Goal: Transaction & Acquisition: Purchase product/service

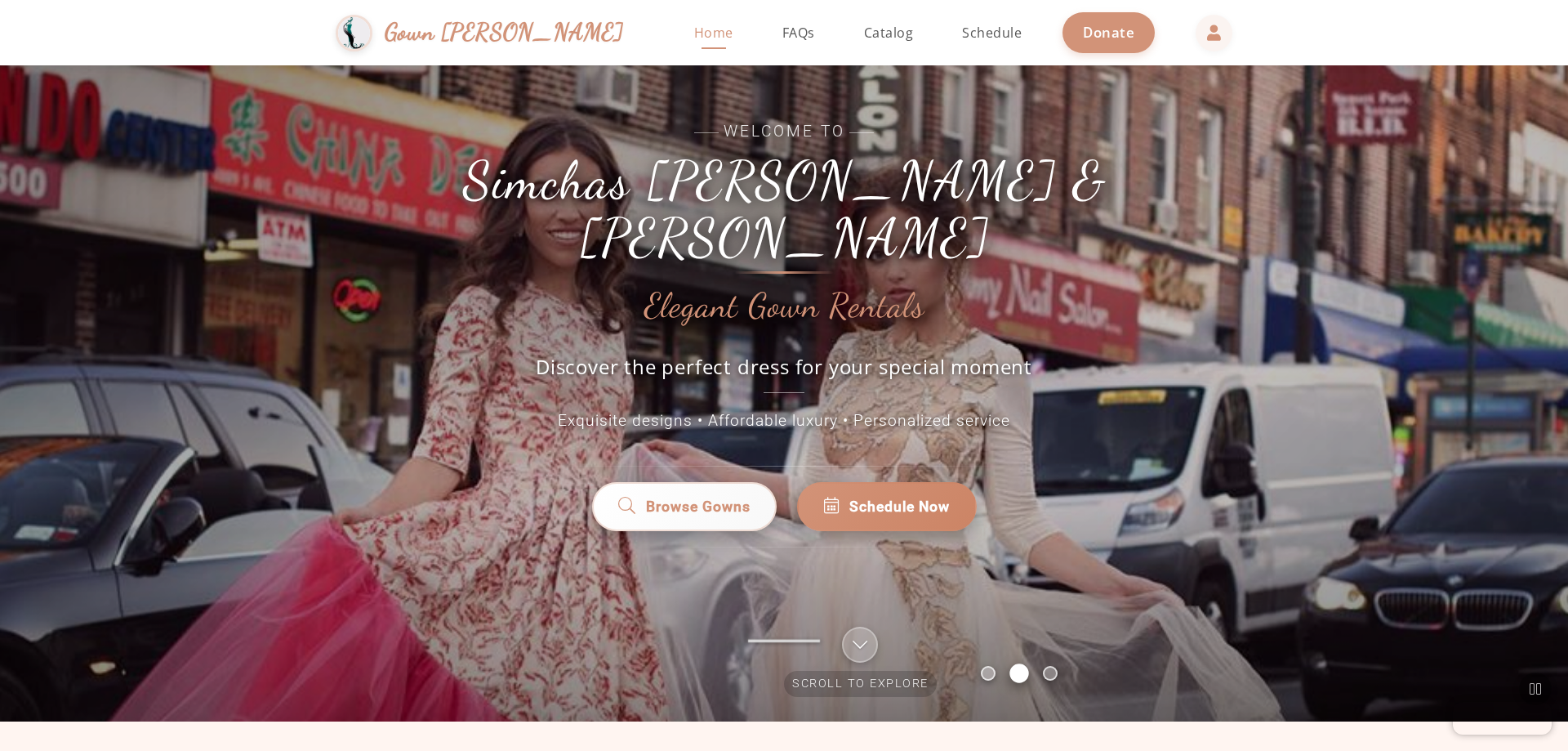
scroll to position [82, 0]
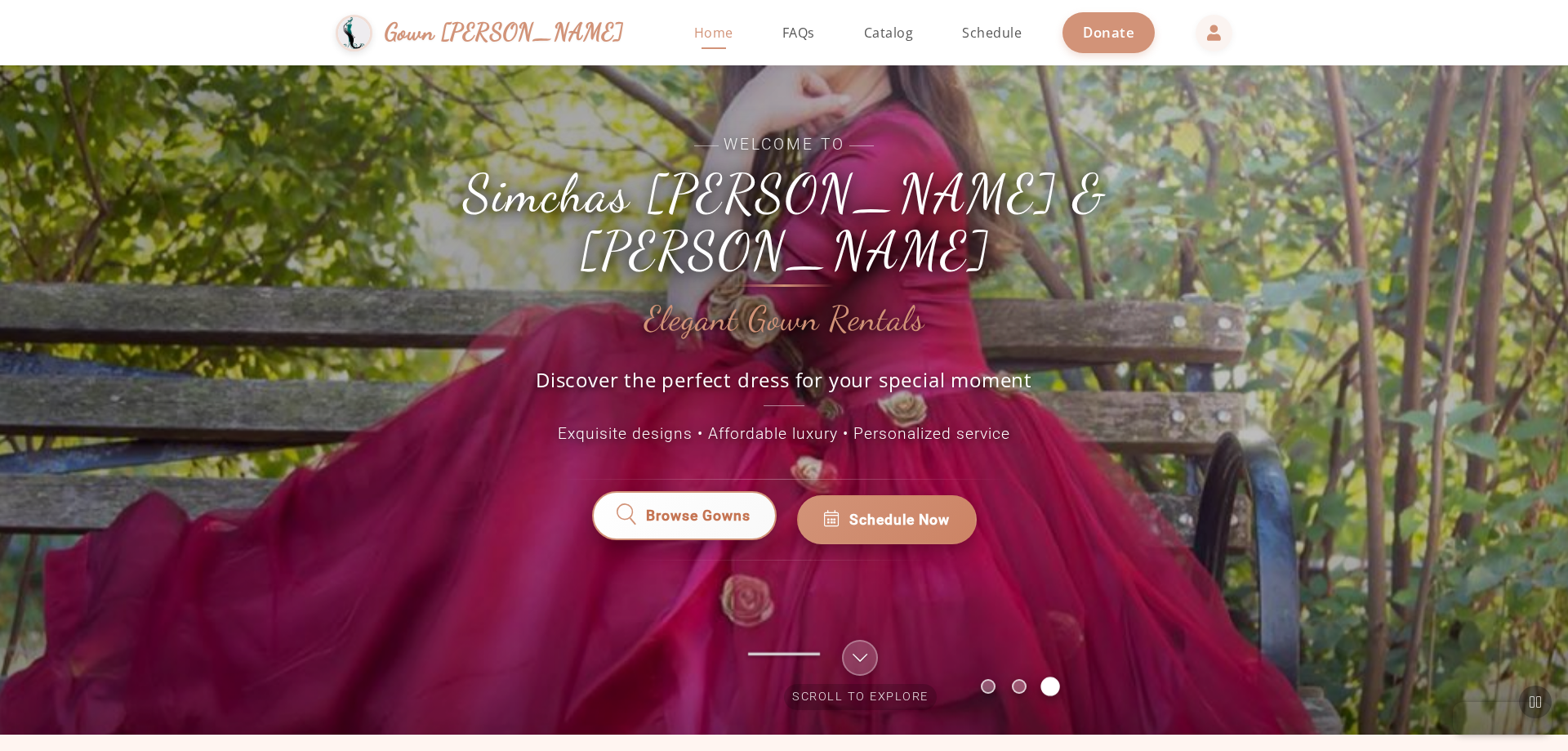
click at [681, 509] on span "Browse Gowns" at bounding box center [698, 519] width 106 height 22
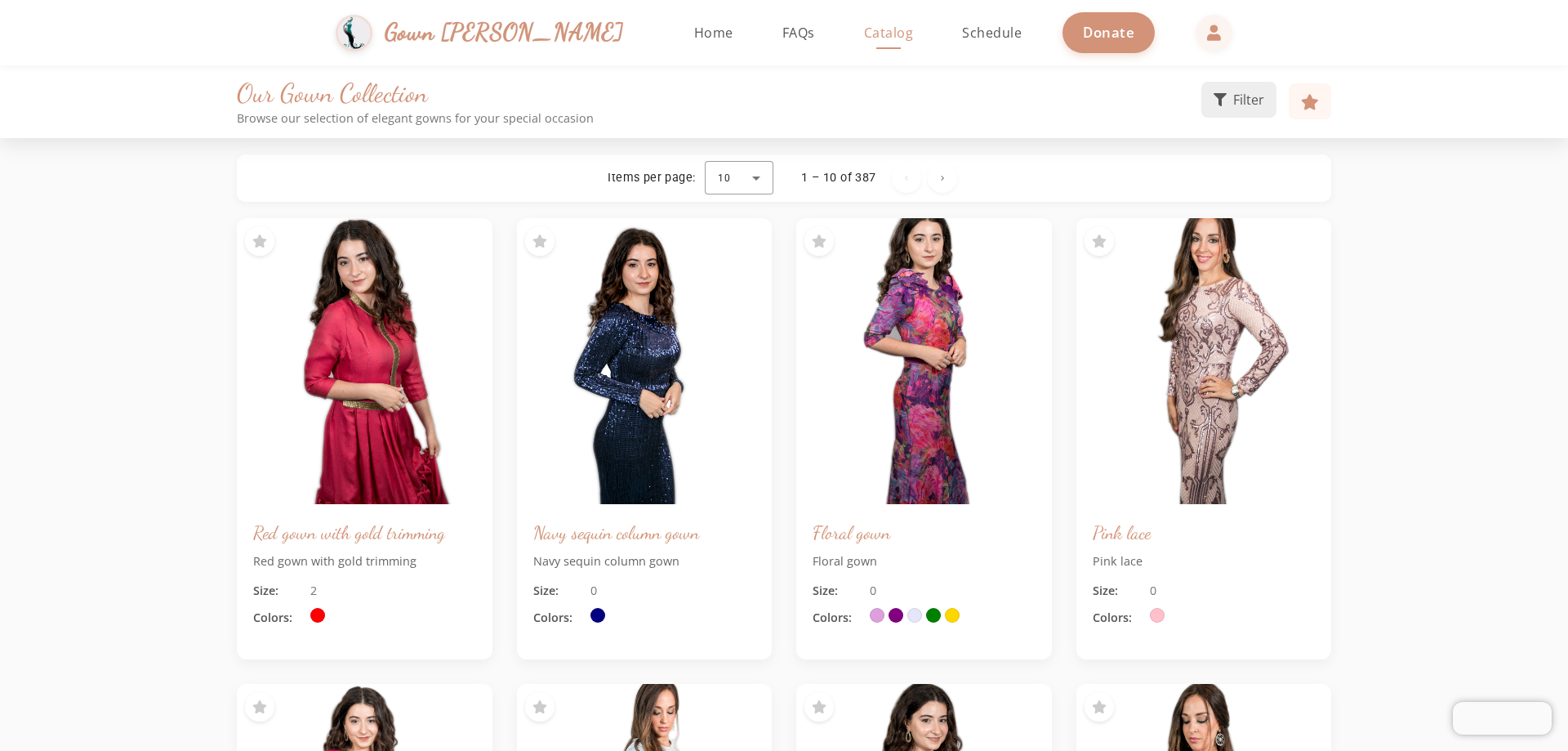
click at [763, 108] on span "Filter" at bounding box center [1249, 100] width 31 height 20
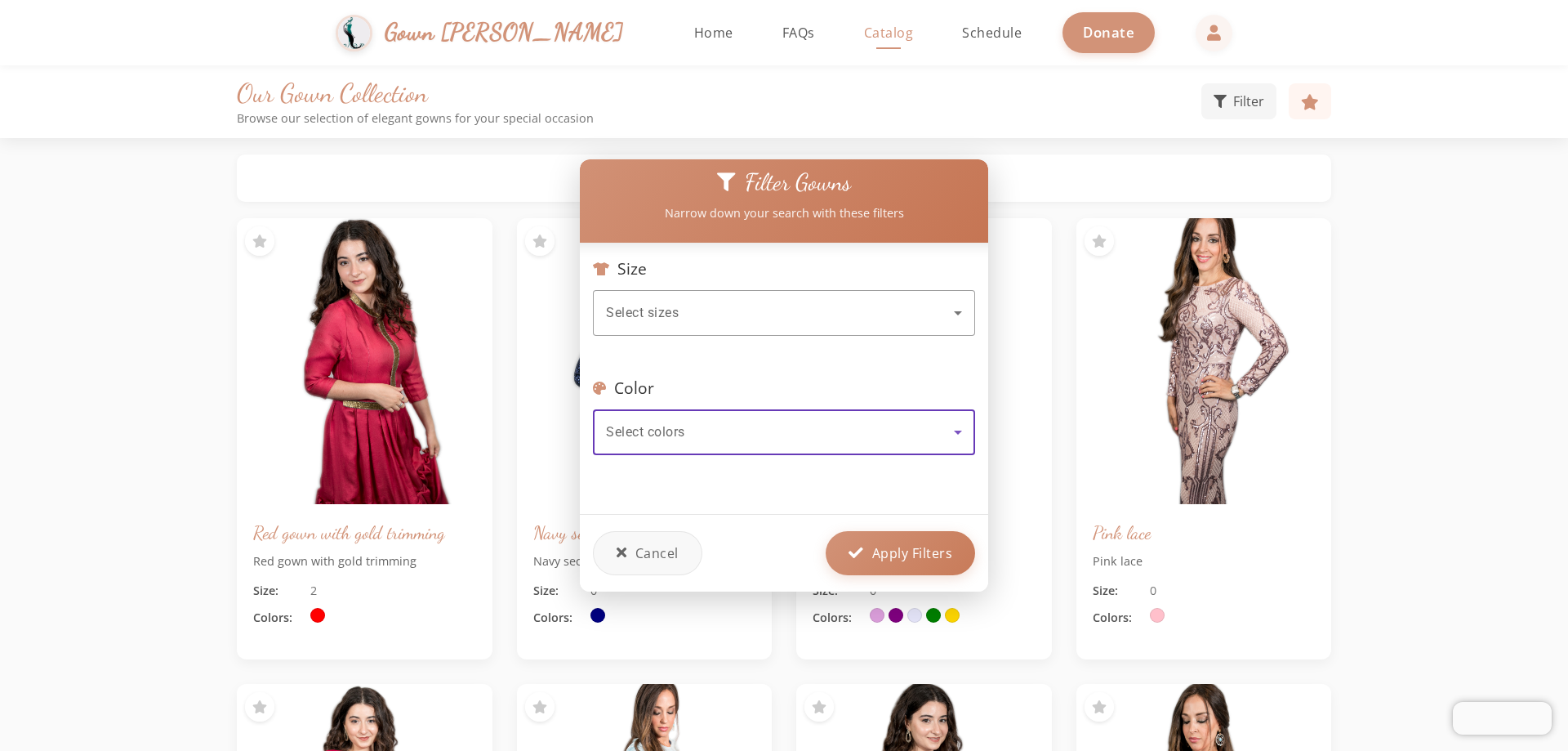
click at [763, 431] on icon at bounding box center [958, 432] width 20 height 20
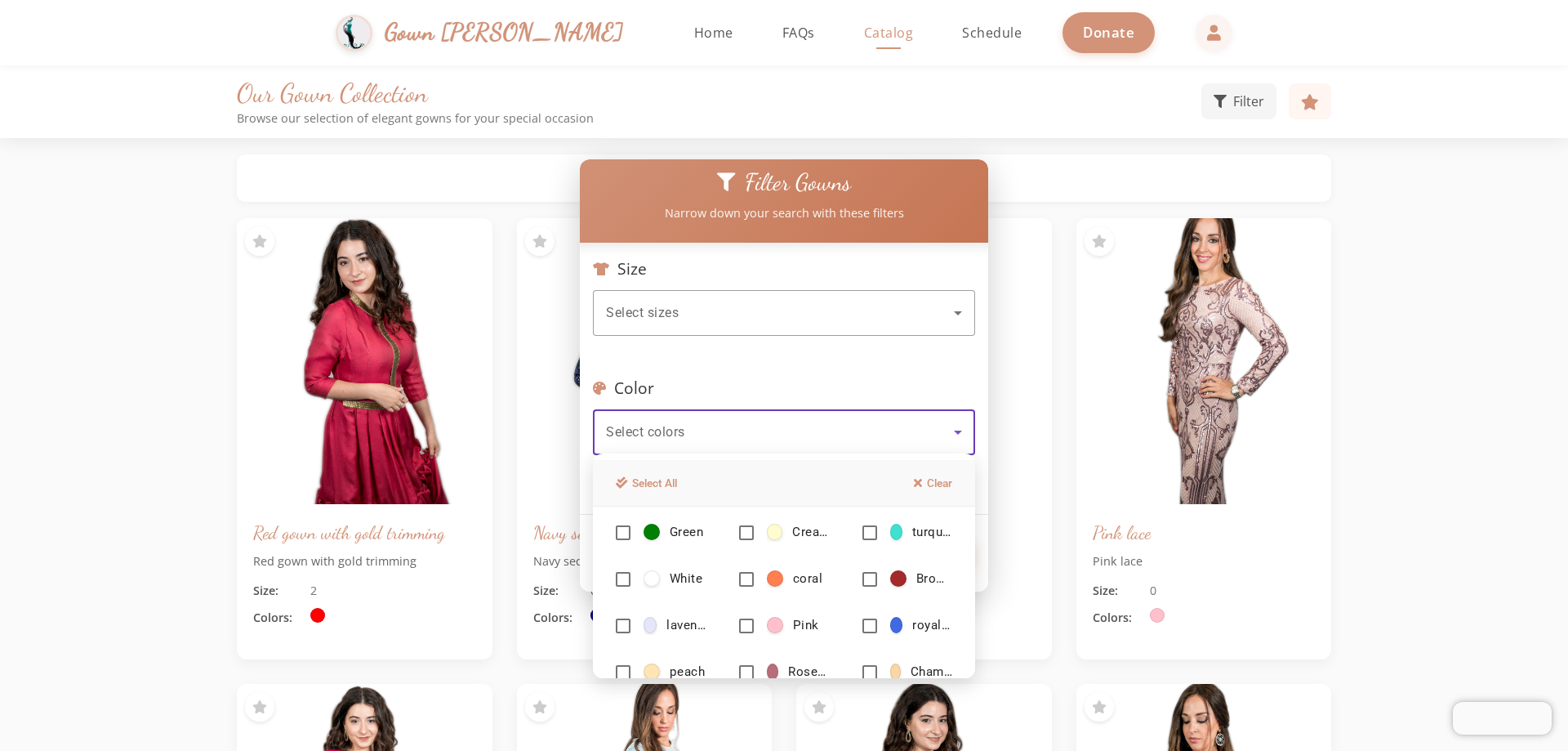
scroll to position [101, 0]
click at [763, 620] on mat-pseudo-checkbox at bounding box center [869, 621] width 15 height 15
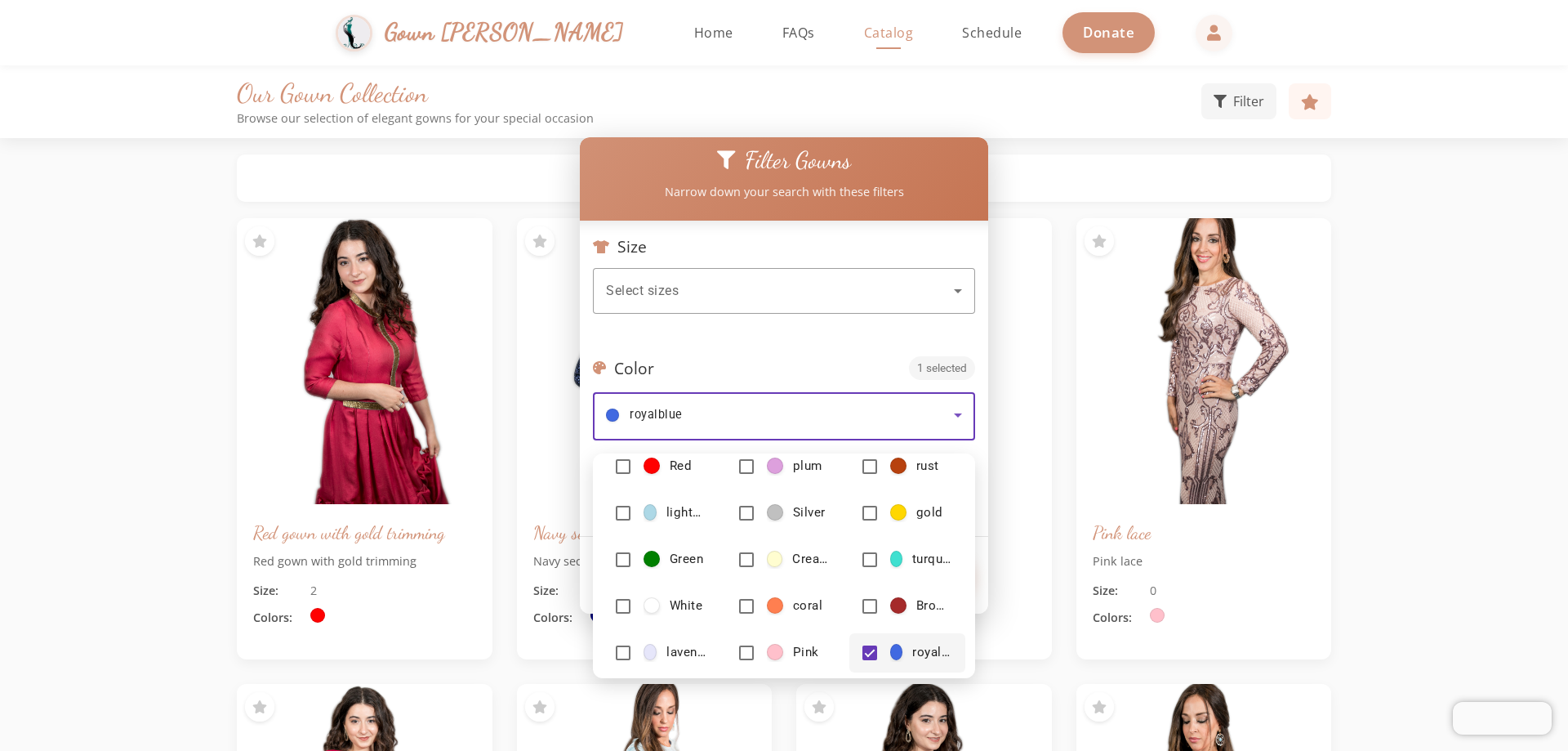
scroll to position [0, 0]
click at [618, 513] on mat-pseudo-checkbox at bounding box center [623, 515] width 15 height 15
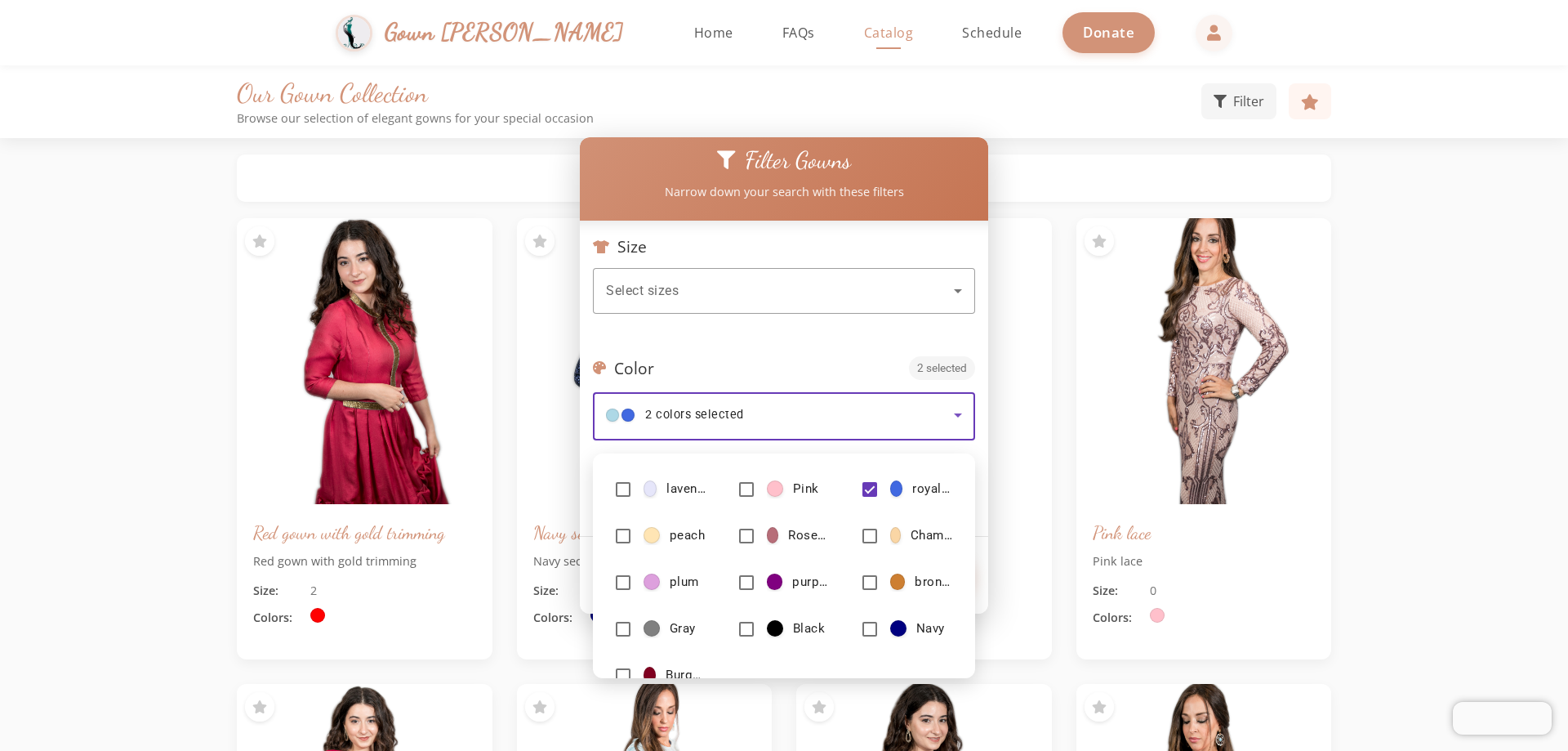
scroll to position [187, 0]
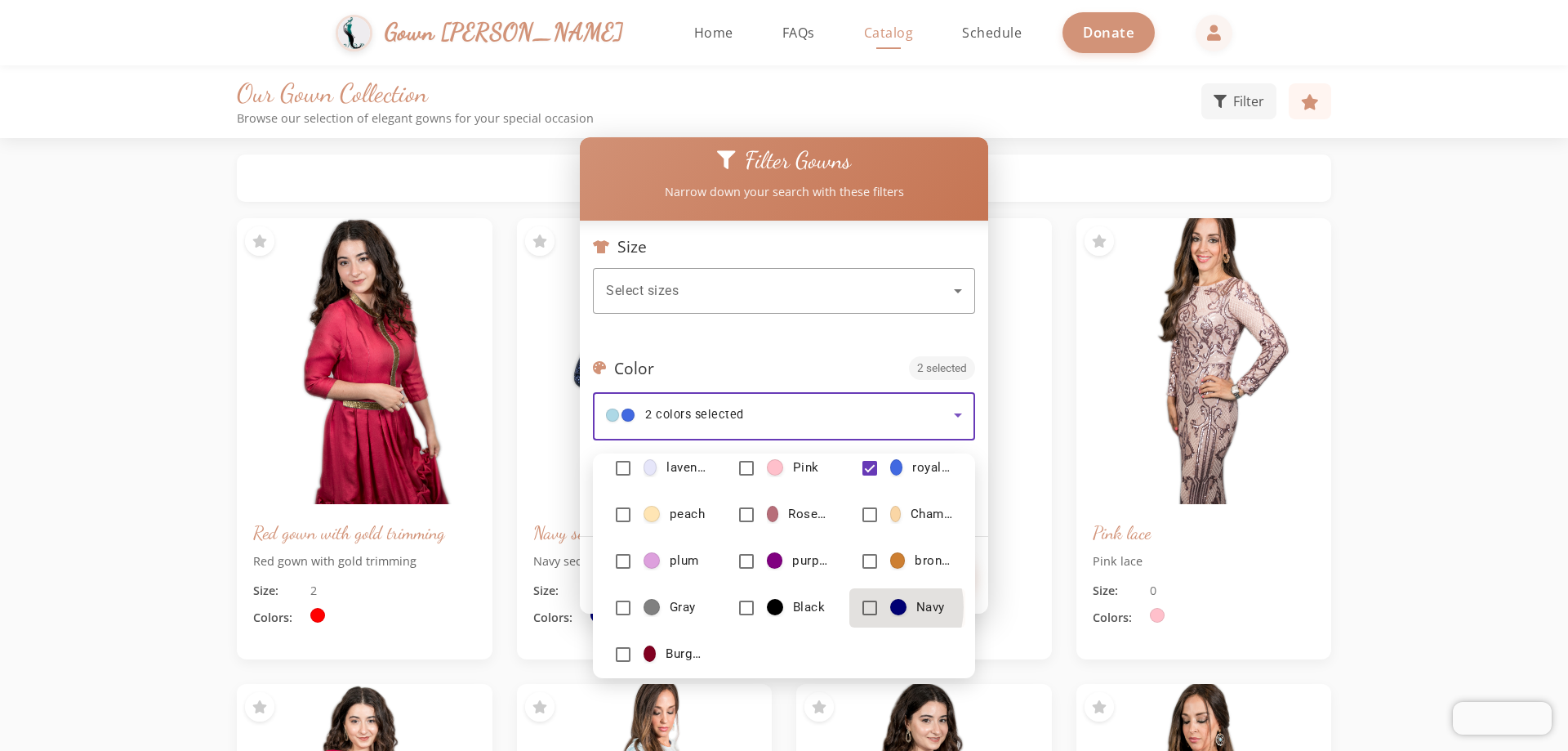
click at [763, 607] on mat-pseudo-checkbox at bounding box center [869, 608] width 15 height 15
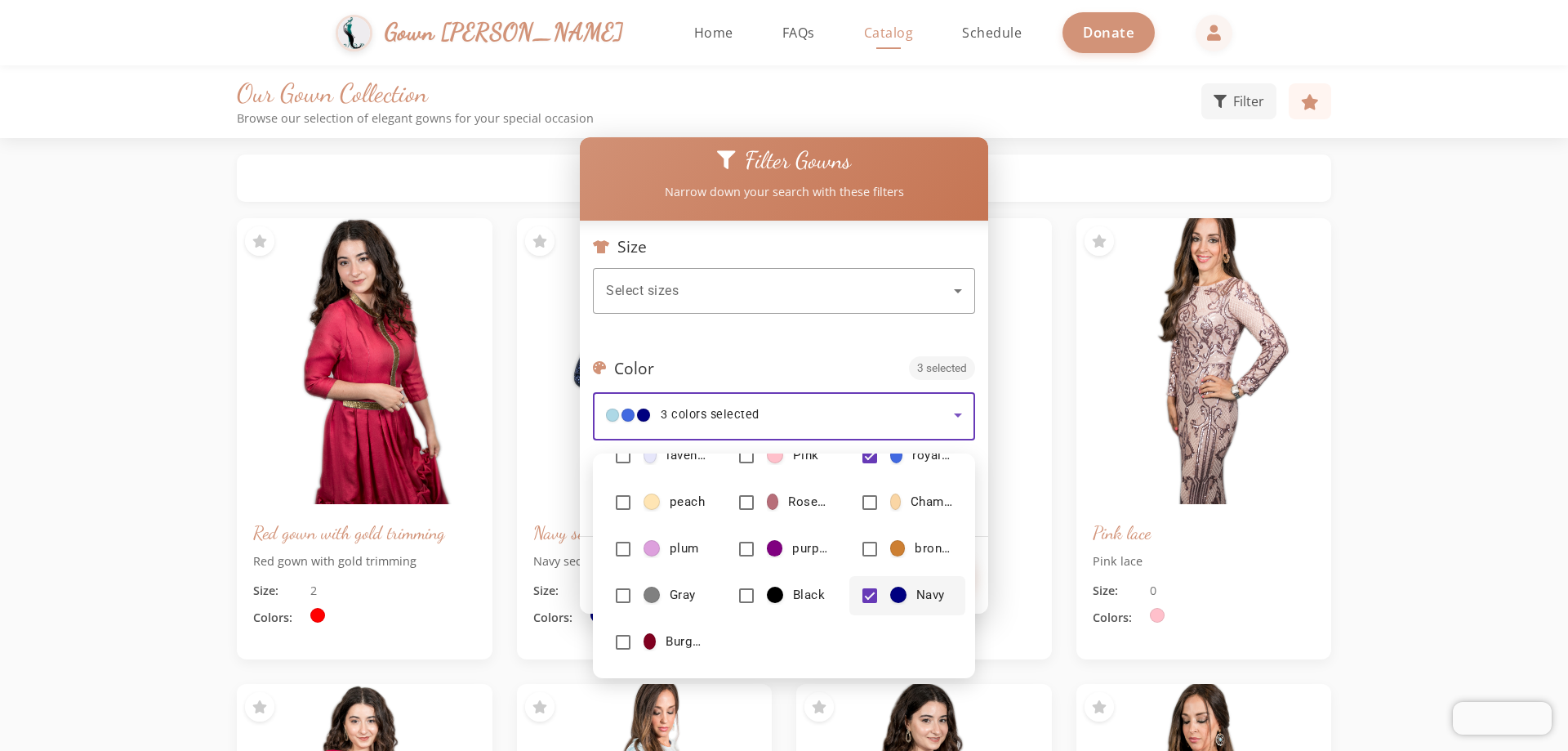
click at [763, 420] on div at bounding box center [784, 376] width 1568 height 751
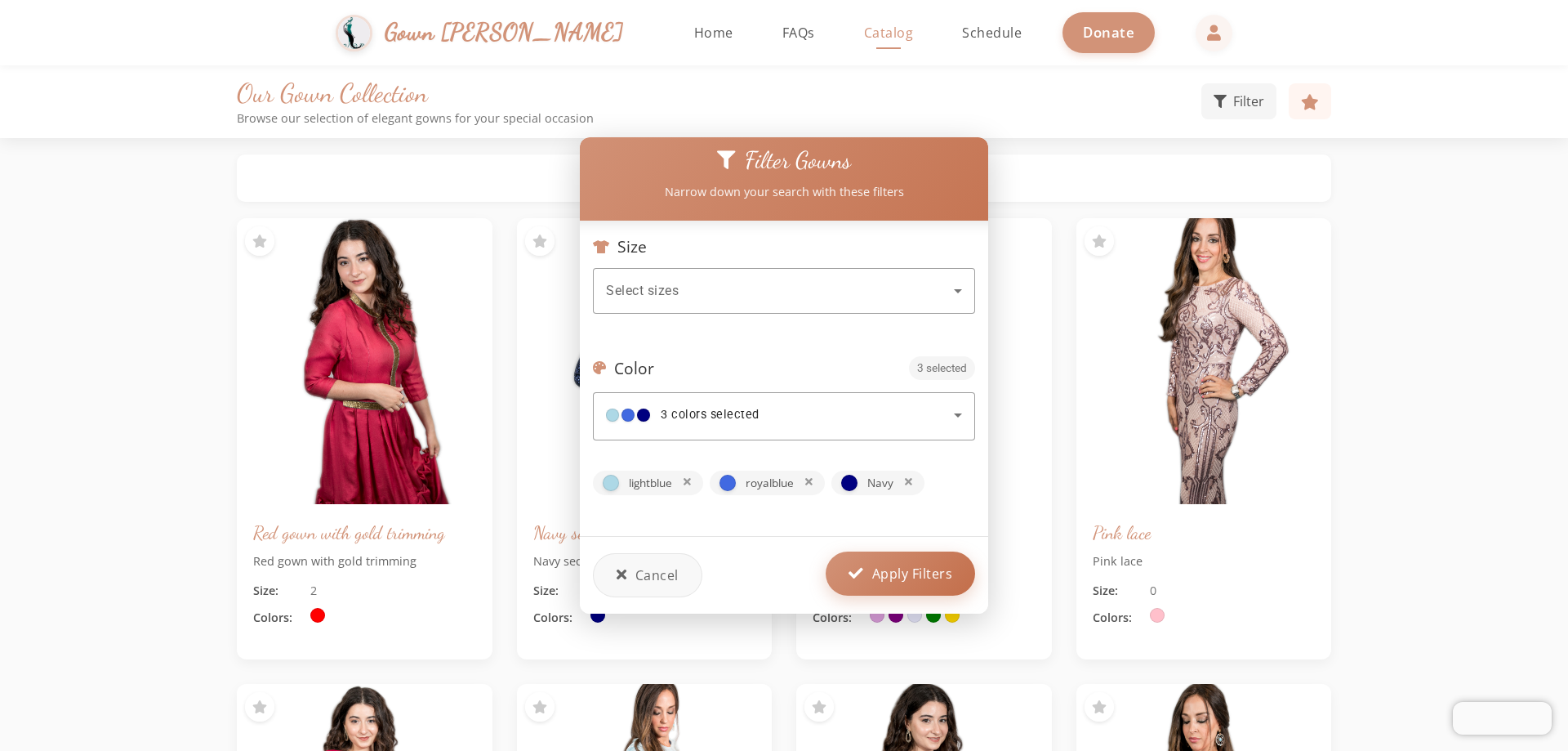
click at [763, 575] on span "Apply Filters" at bounding box center [912, 573] width 81 height 20
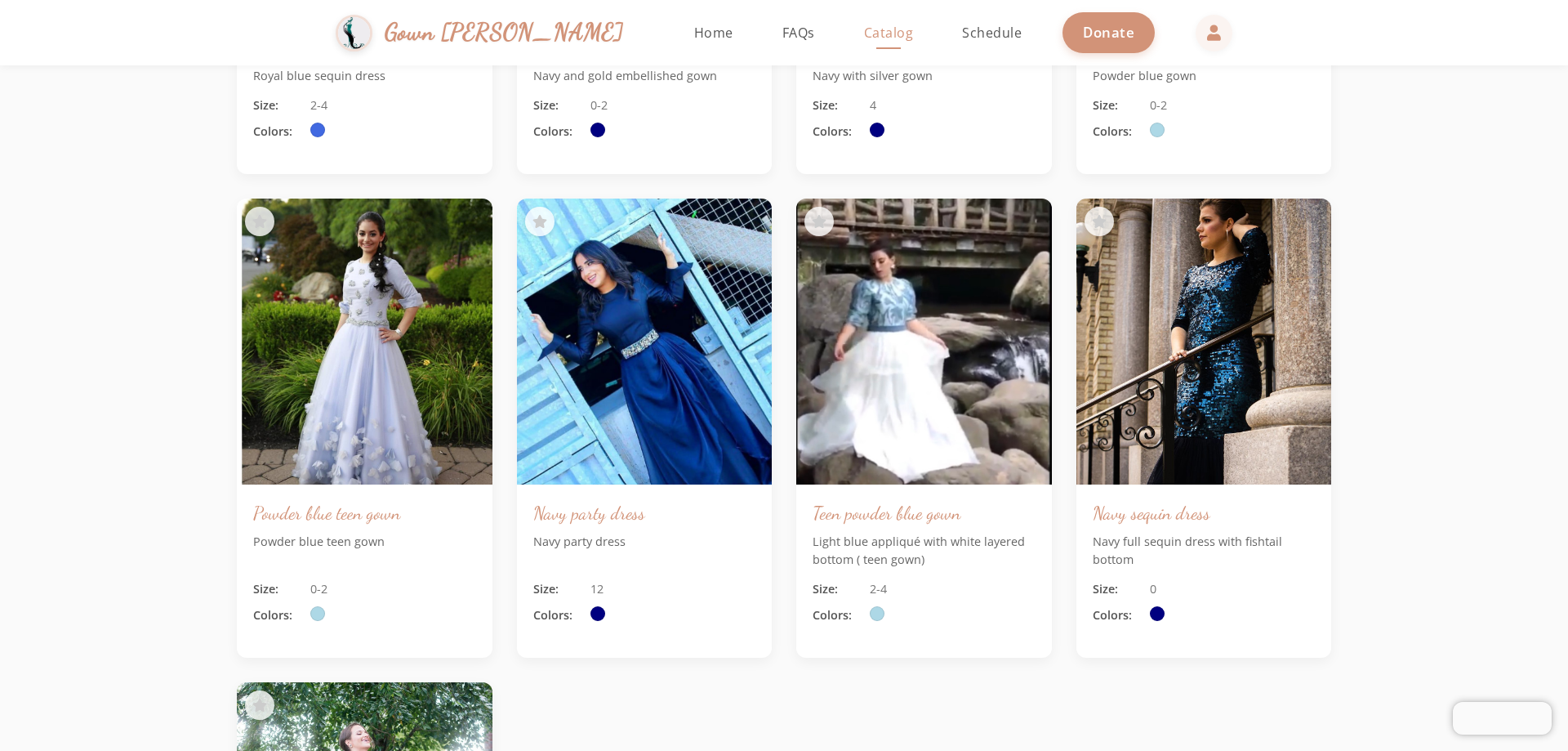
scroll to position [4738, 0]
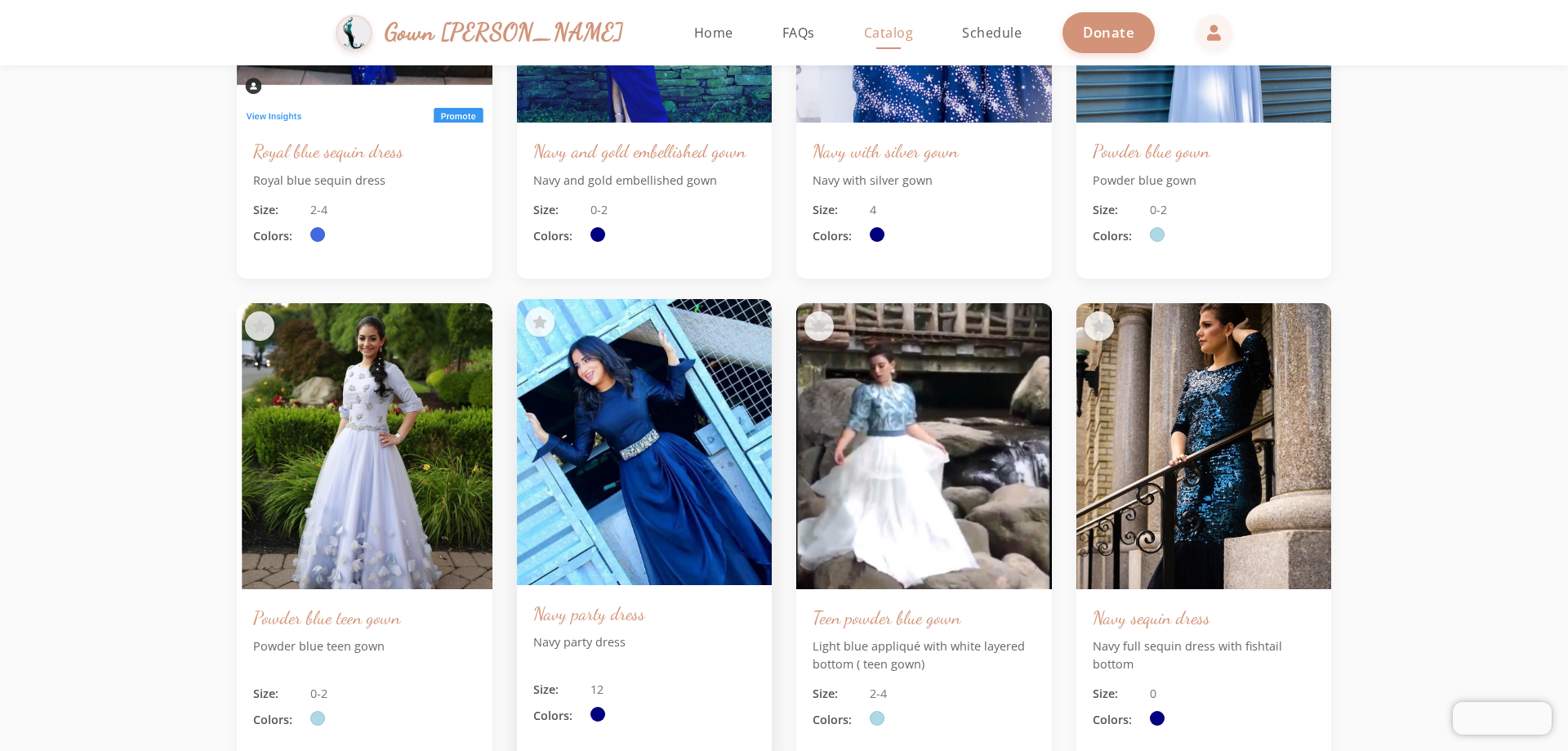
click at [657, 403] on img at bounding box center [645, 441] width 268 height 300
click at [649, 489] on img at bounding box center [645, 441] width 268 height 300
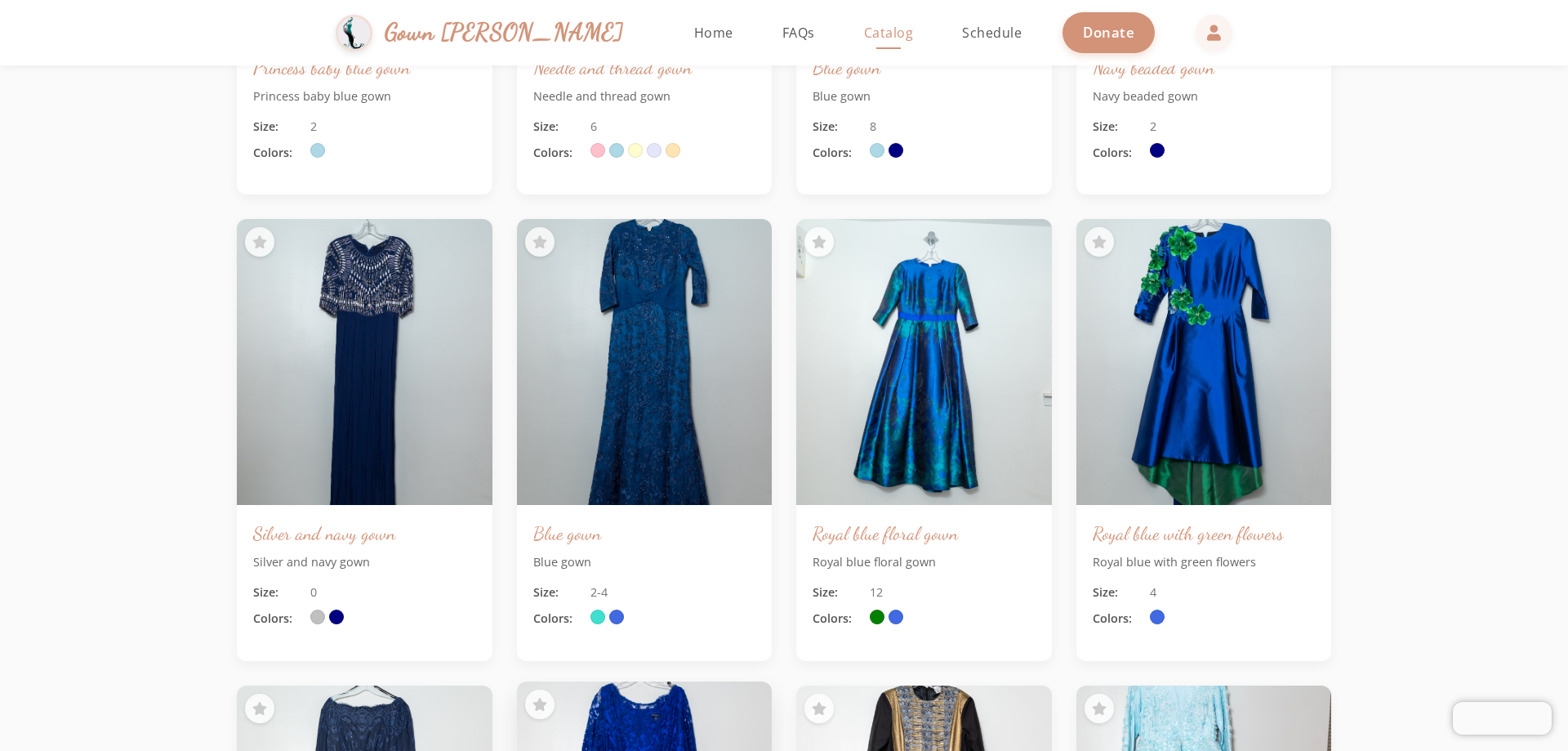
scroll to position [2369, 0]
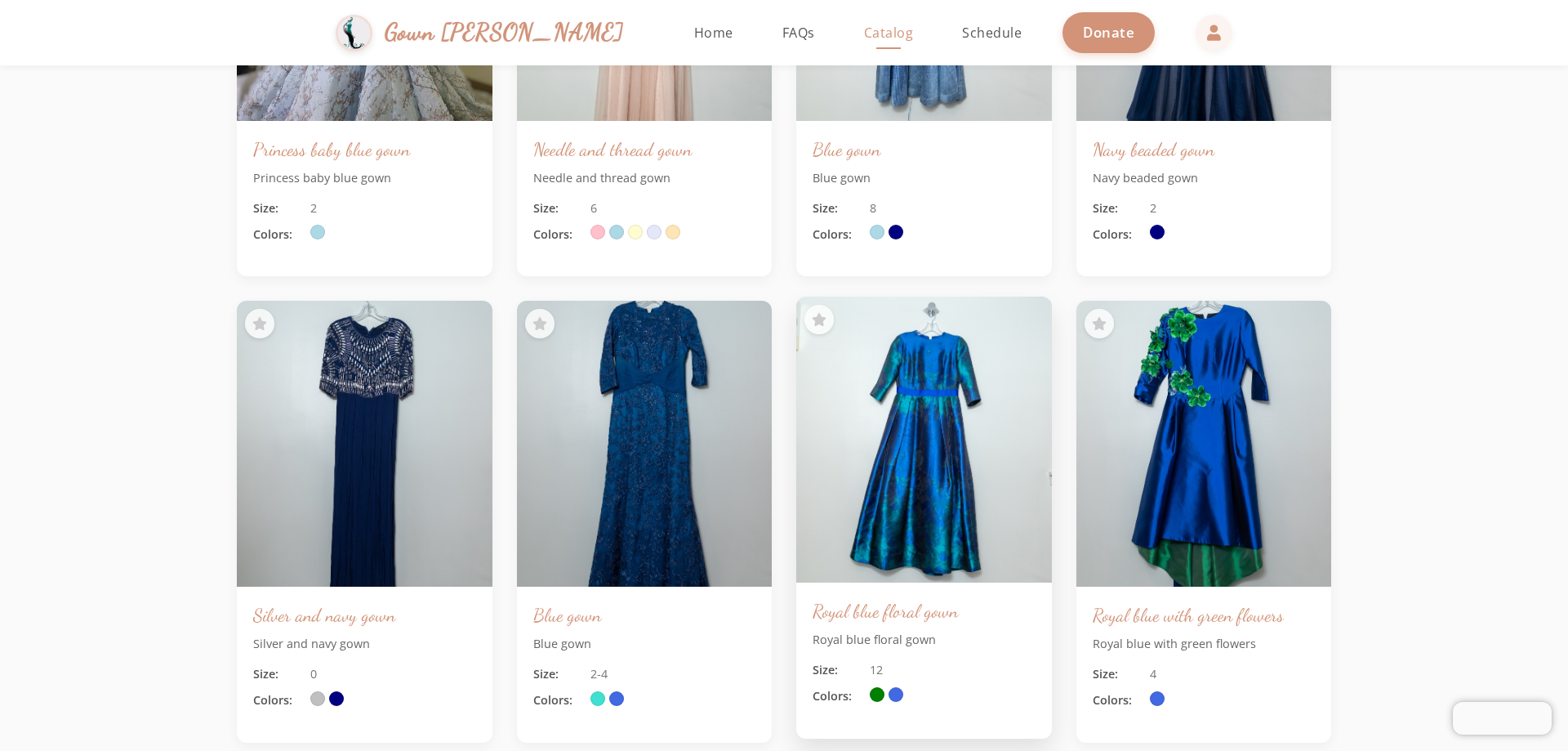
click at [763, 402] on img at bounding box center [924, 439] width 268 height 300
click at [763, 425] on img at bounding box center [924, 439] width 268 height 300
click at [763, 542] on img at bounding box center [924, 439] width 268 height 300
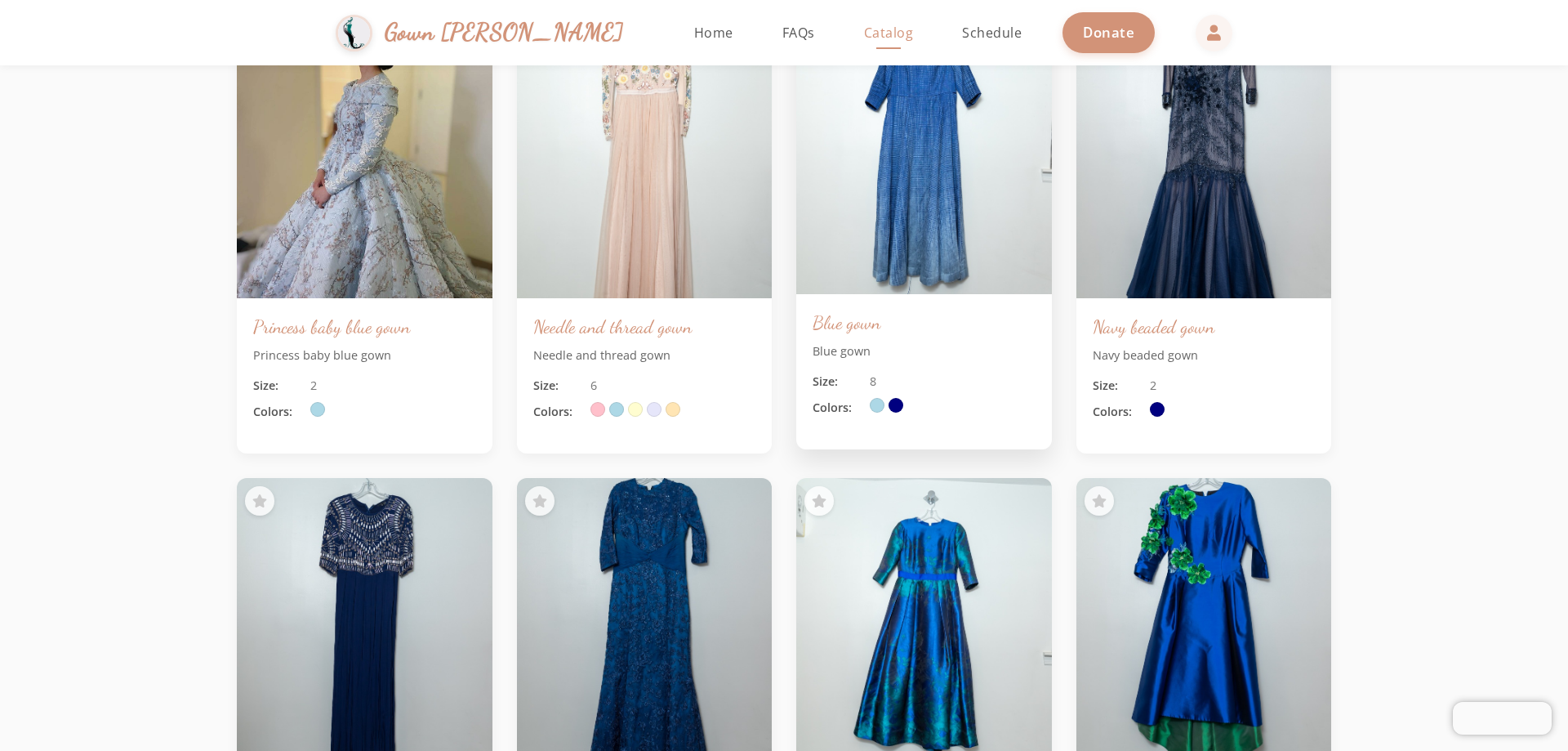
scroll to position [2042, 0]
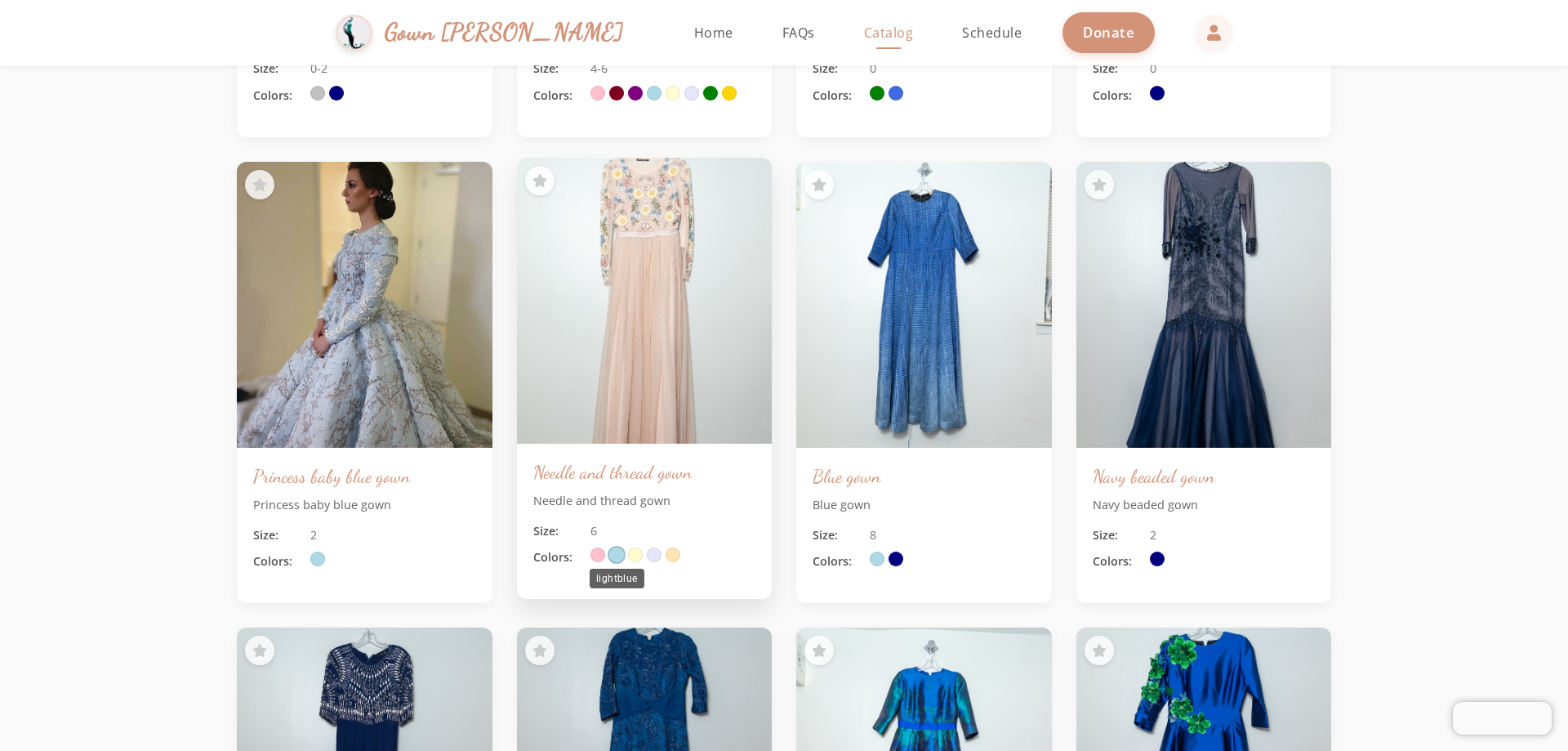
click at [613, 556] on span at bounding box center [617, 555] width 18 height 18
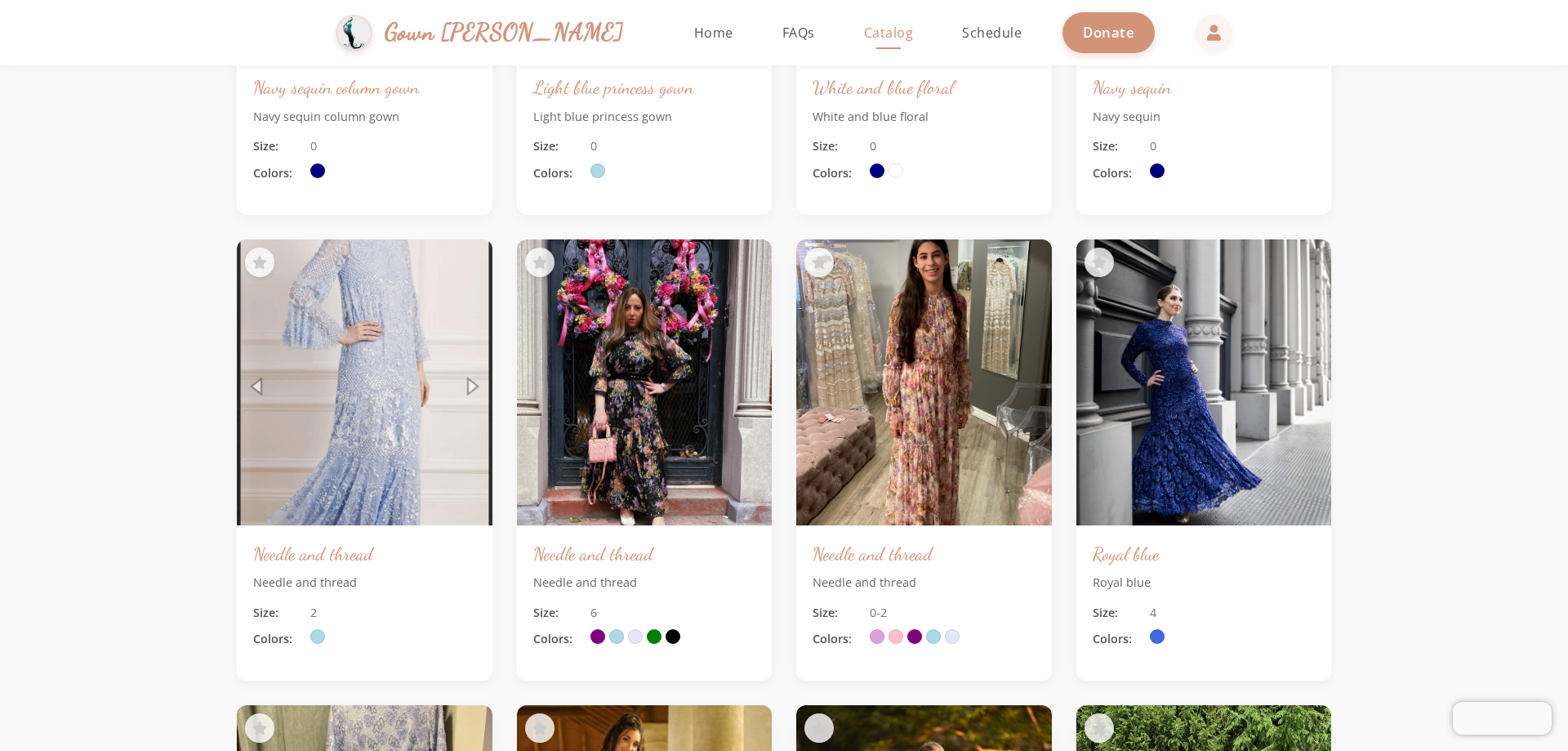
scroll to position [572, 0]
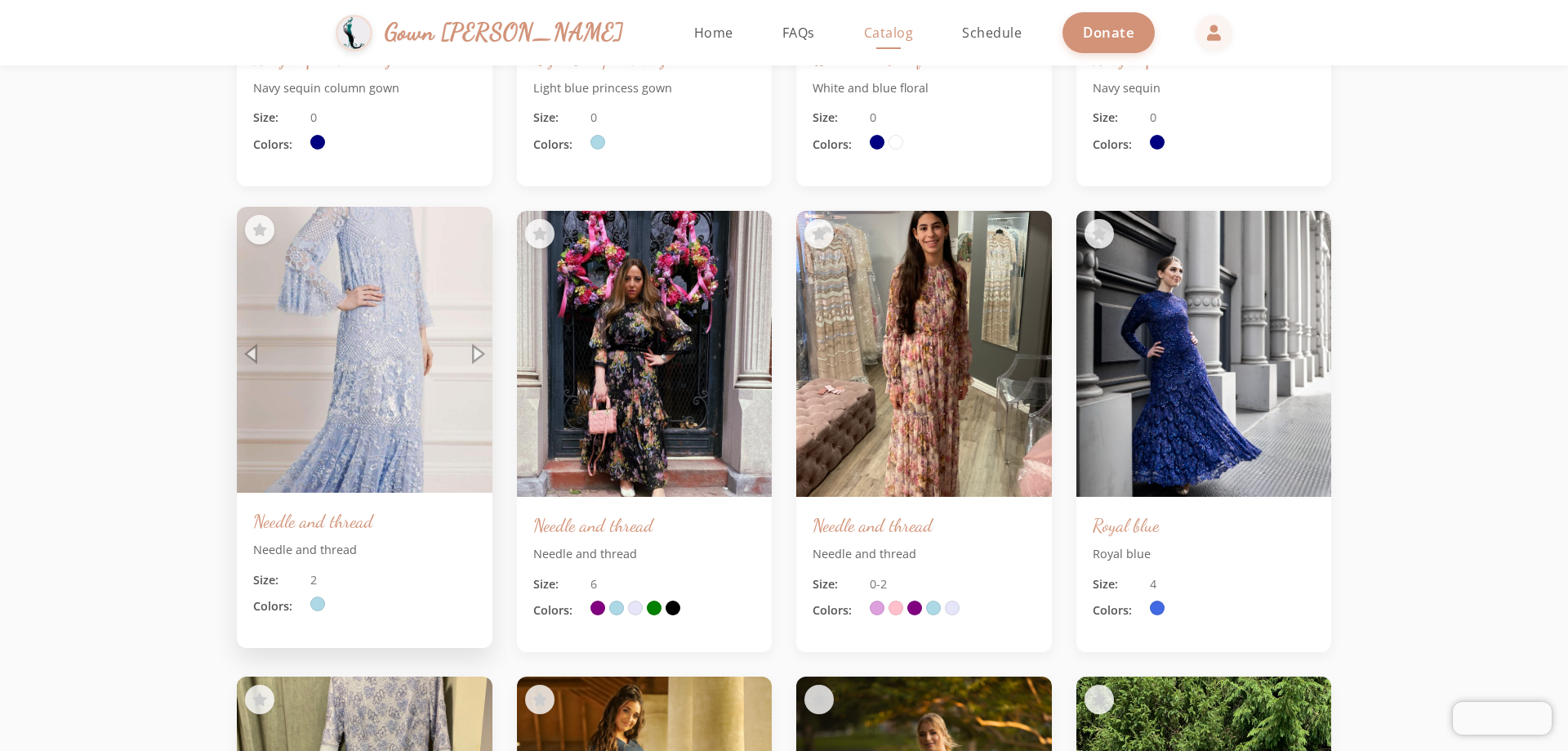
click at [474, 357] on img at bounding box center [365, 349] width 268 height 300
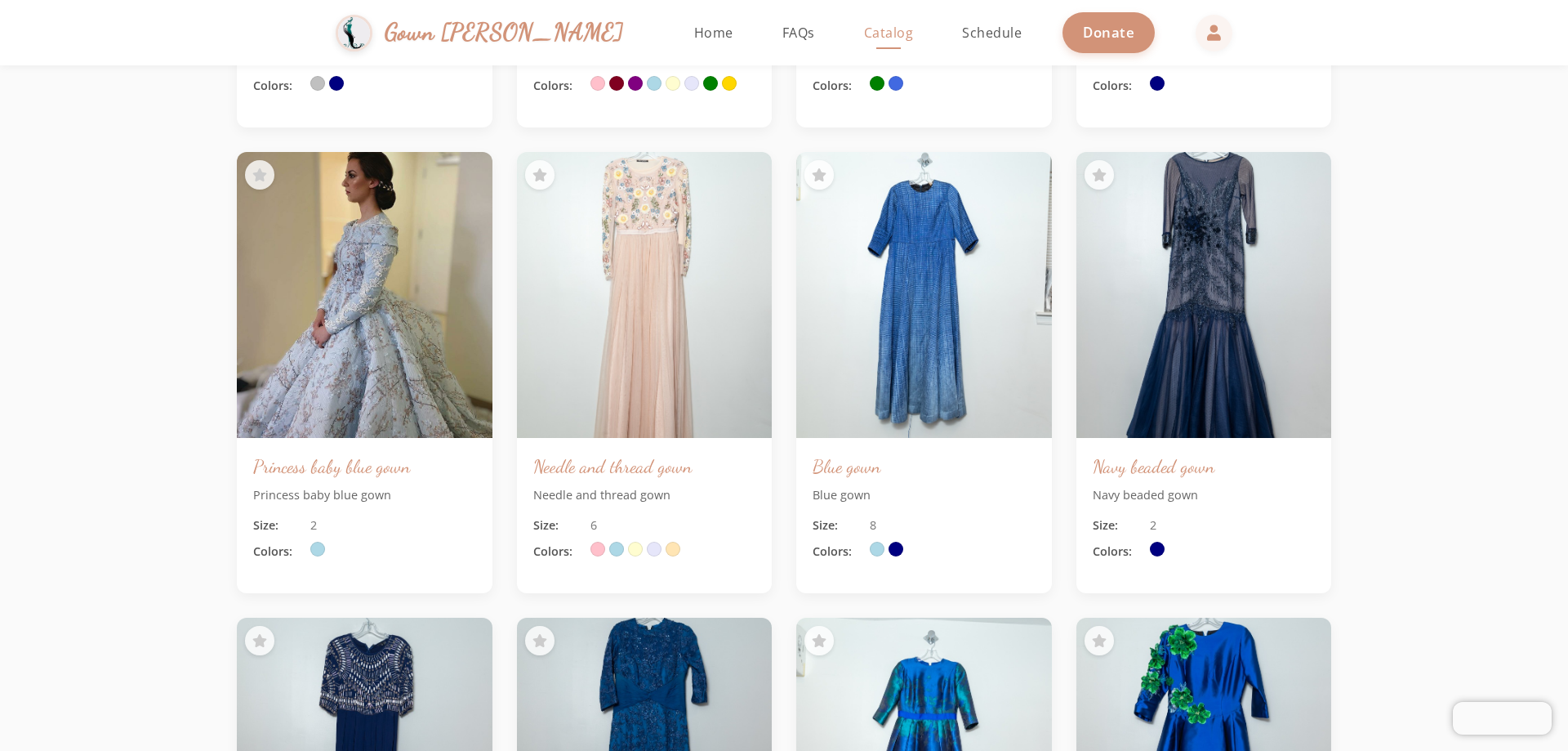
scroll to position [2206, 0]
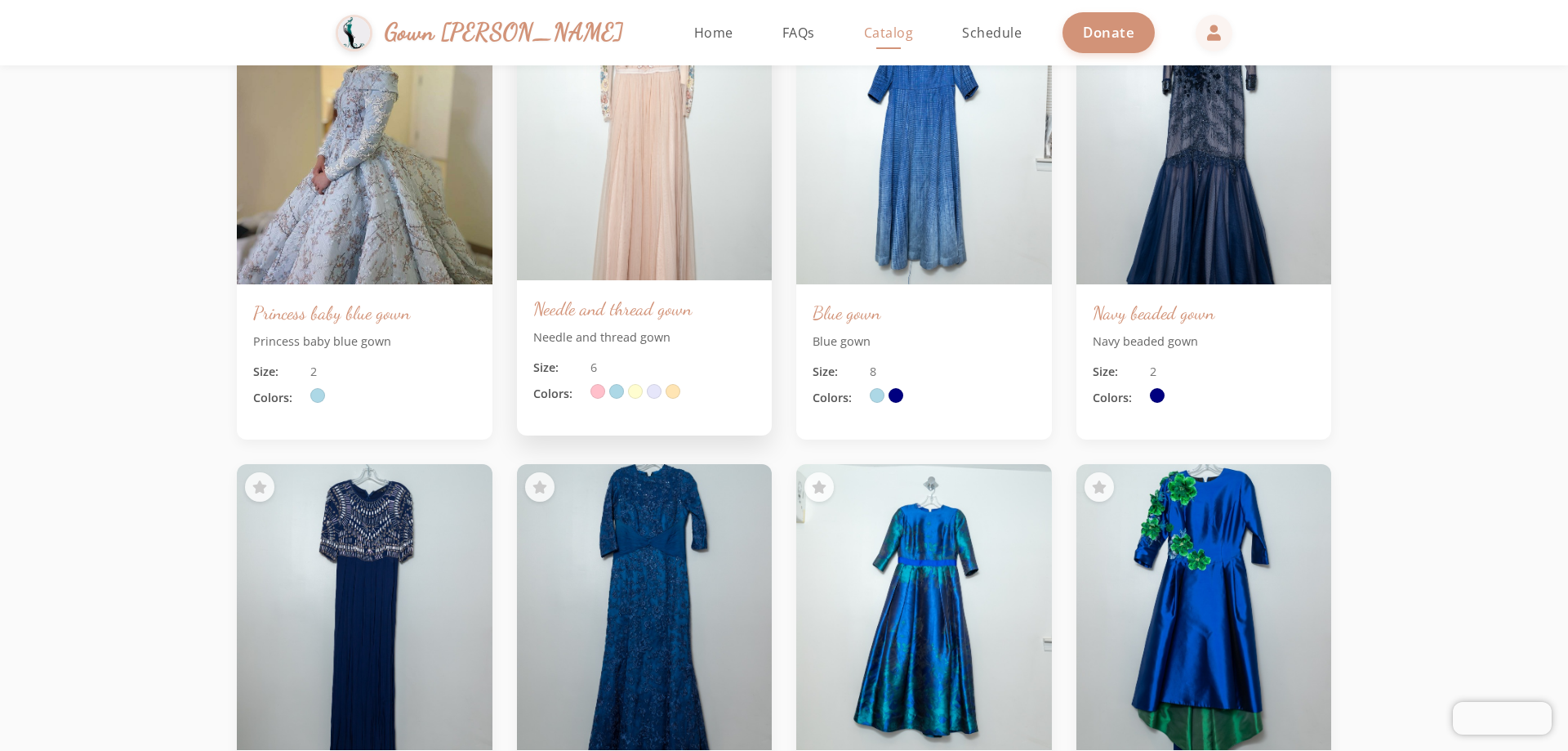
click at [648, 276] on img at bounding box center [645, 137] width 268 height 300
click at [648, 275] on img at bounding box center [645, 137] width 268 height 300
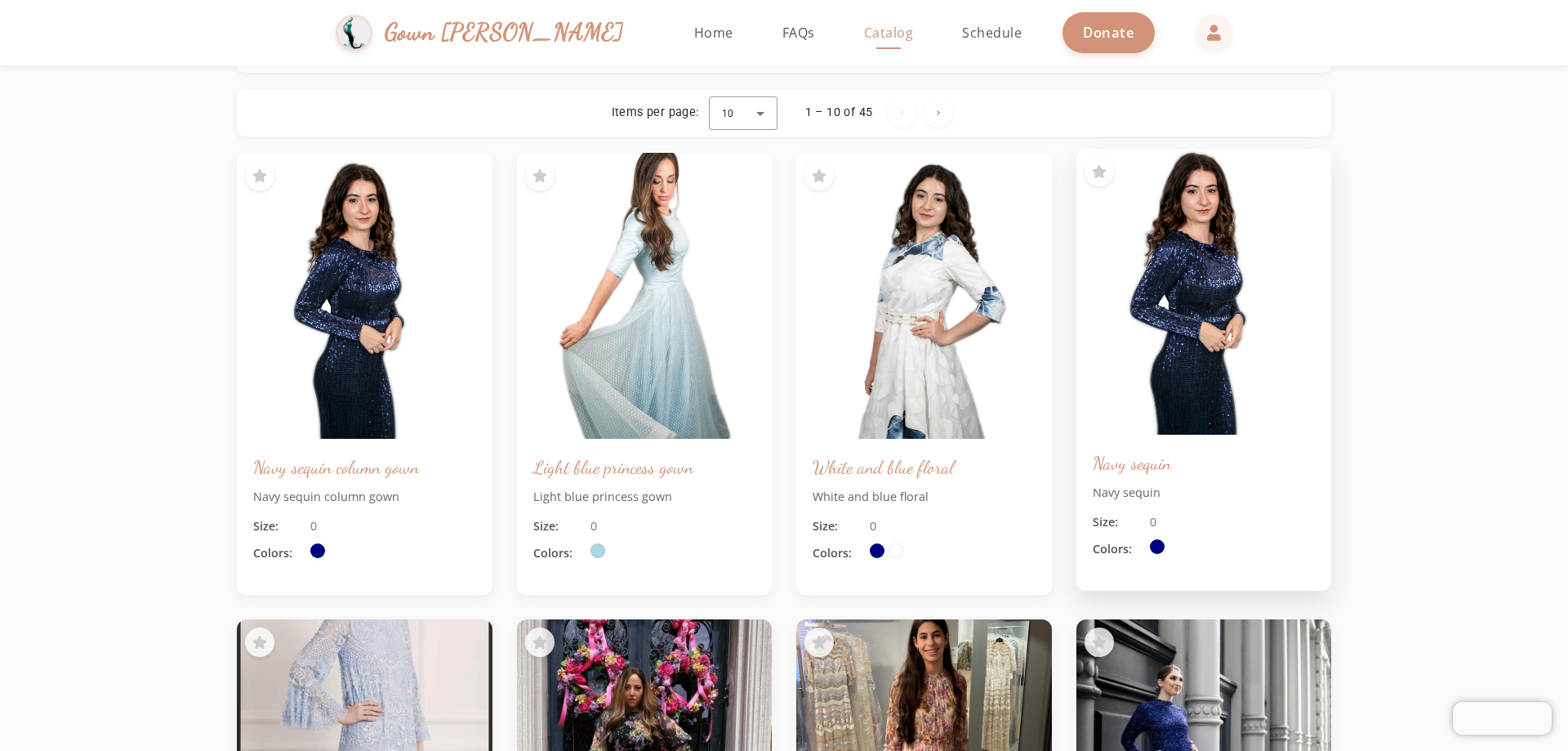
scroll to position [0, 0]
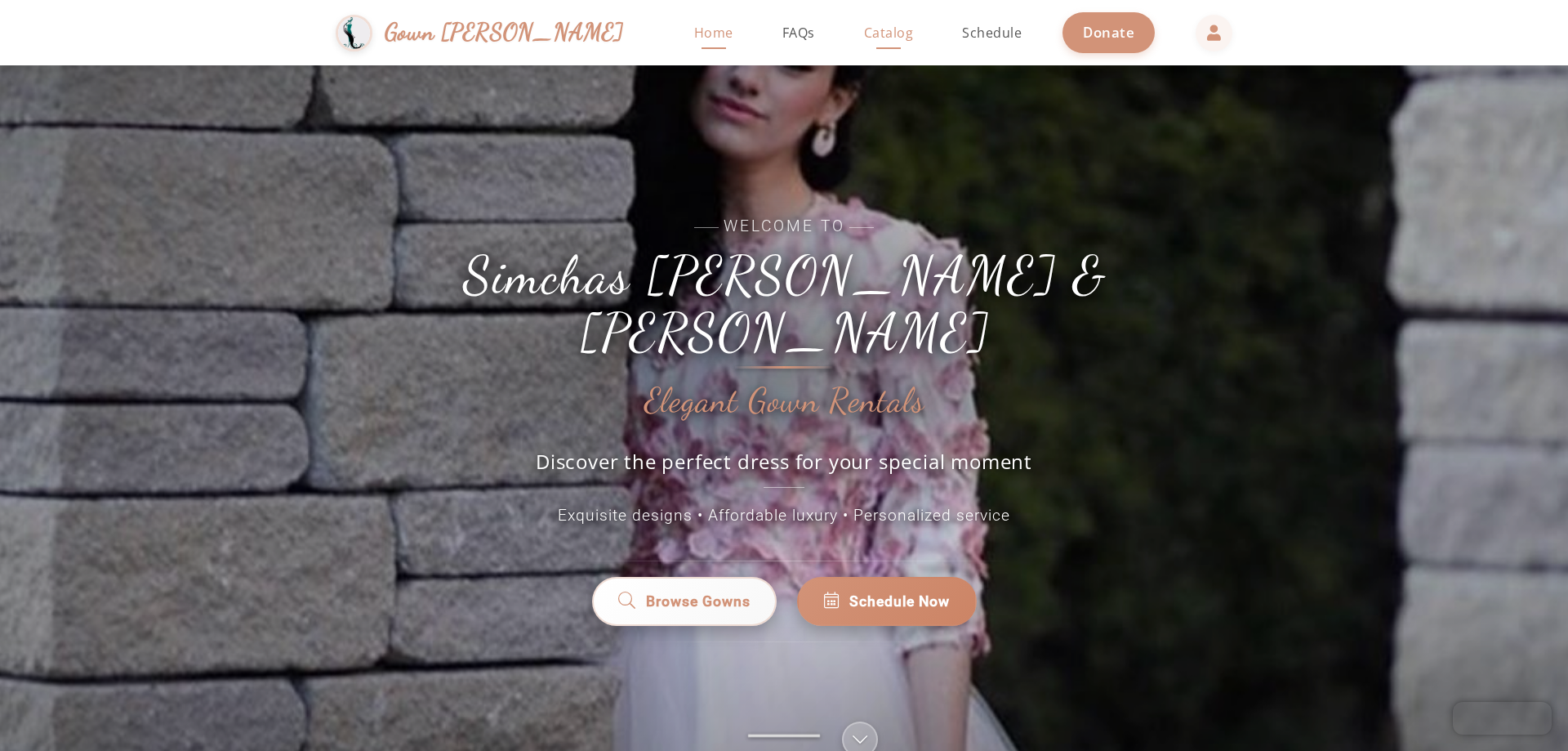
click at [763, 37] on span "Catalog" at bounding box center [888, 33] width 50 height 18
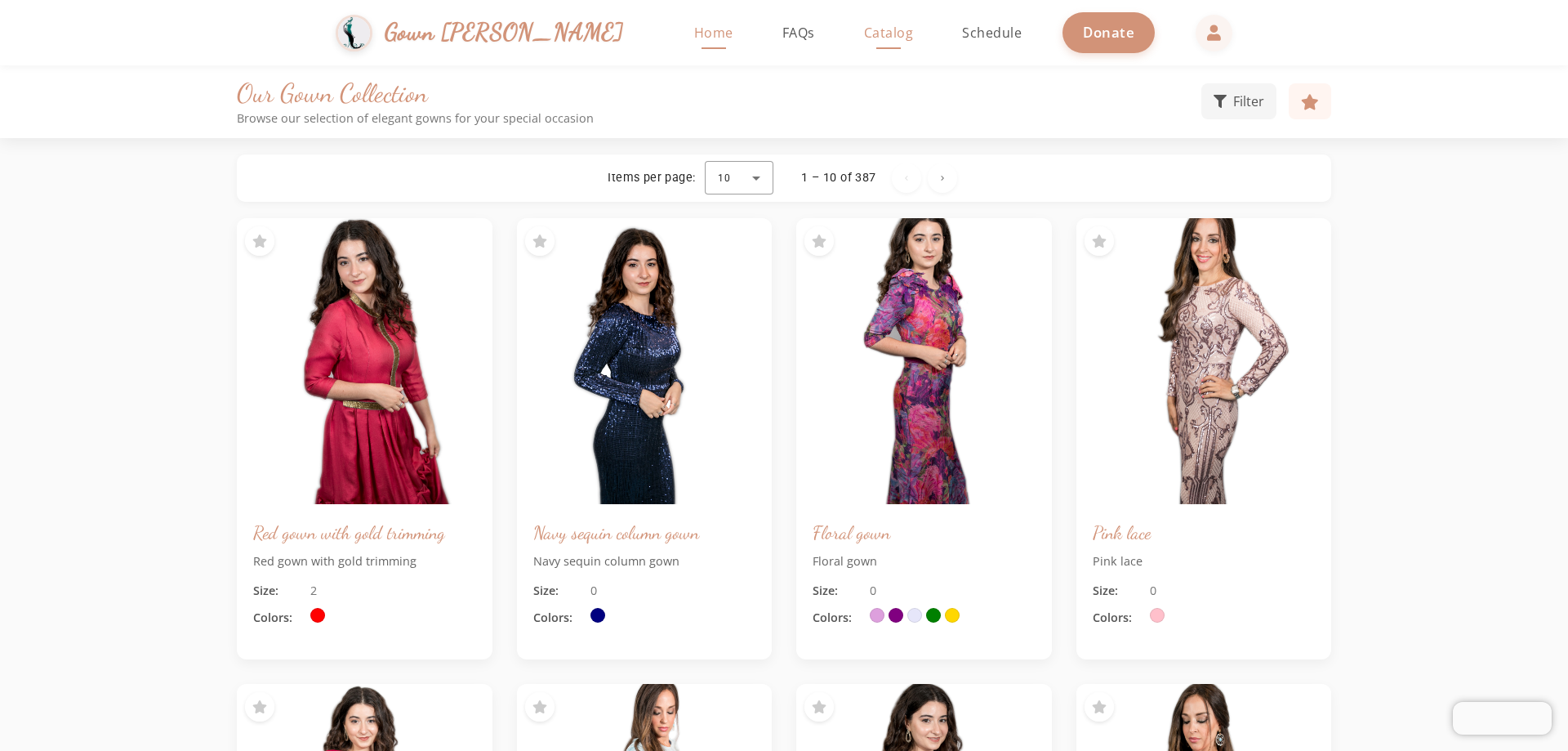
click at [694, 35] on span "Home" at bounding box center [714, 33] width 39 height 18
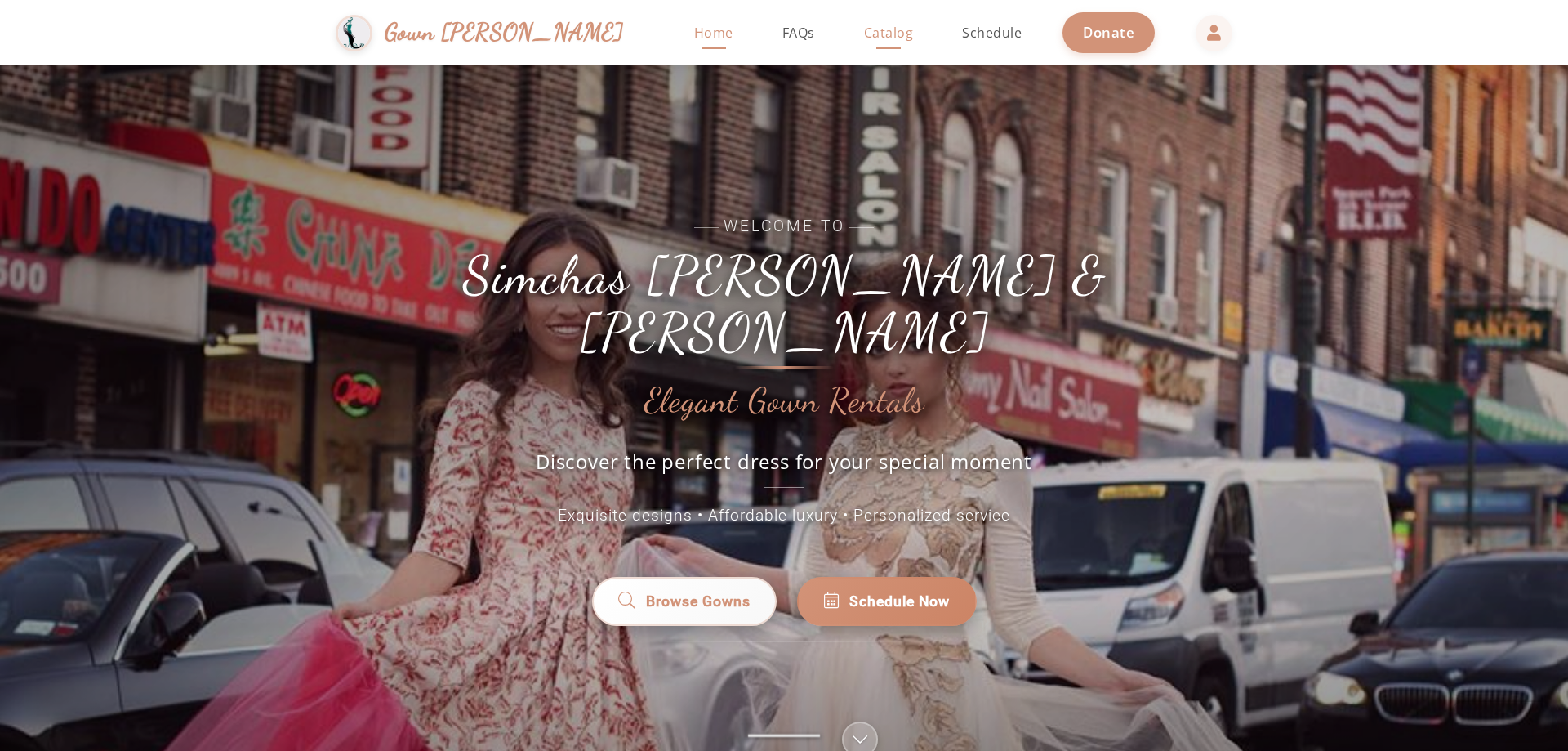
click at [763, 30] on span "Catalog" at bounding box center [888, 33] width 50 height 18
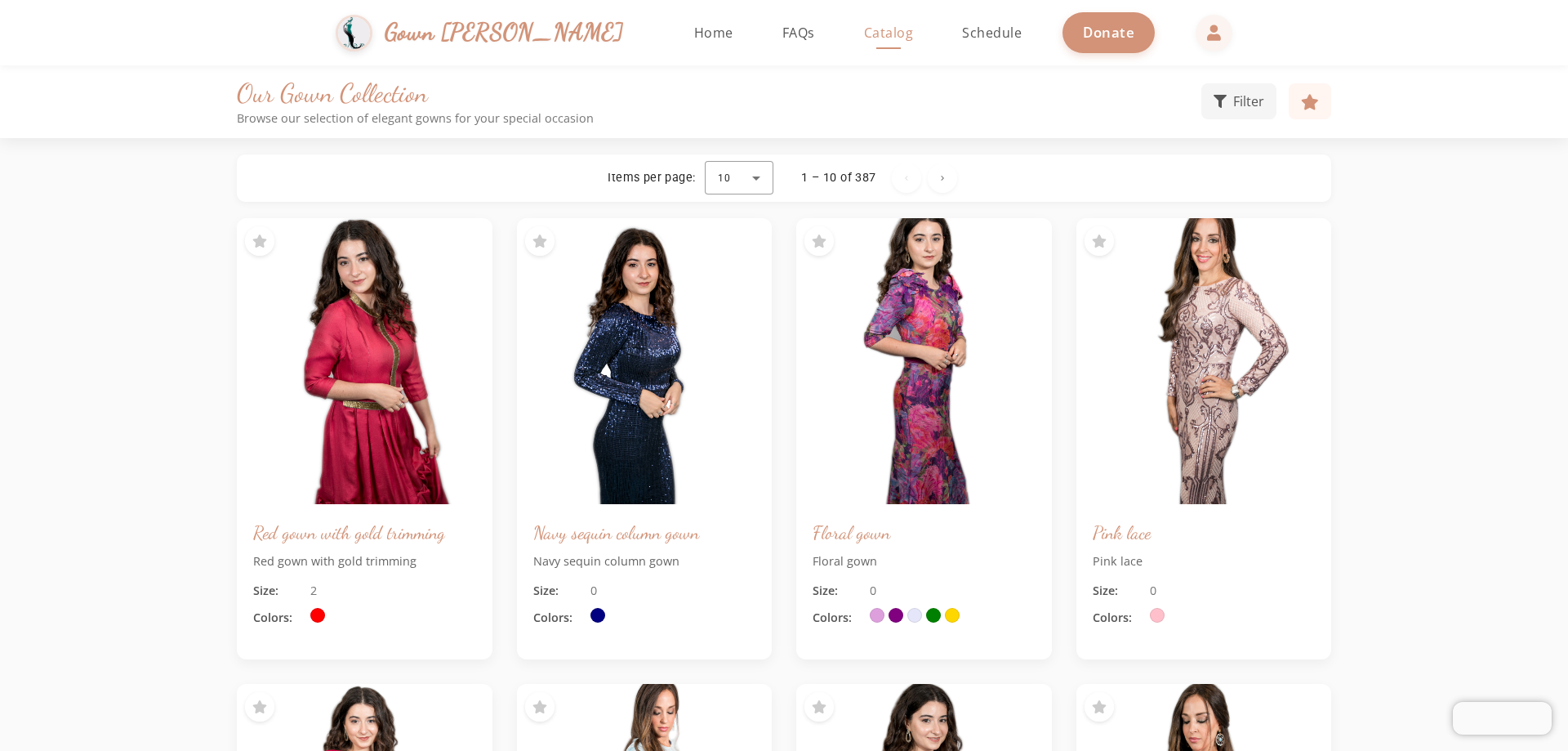
click at [659, 183] on div "Items per page:" at bounding box center [651, 178] width 88 height 16
click at [763, 95] on span "Filter" at bounding box center [1249, 100] width 31 height 20
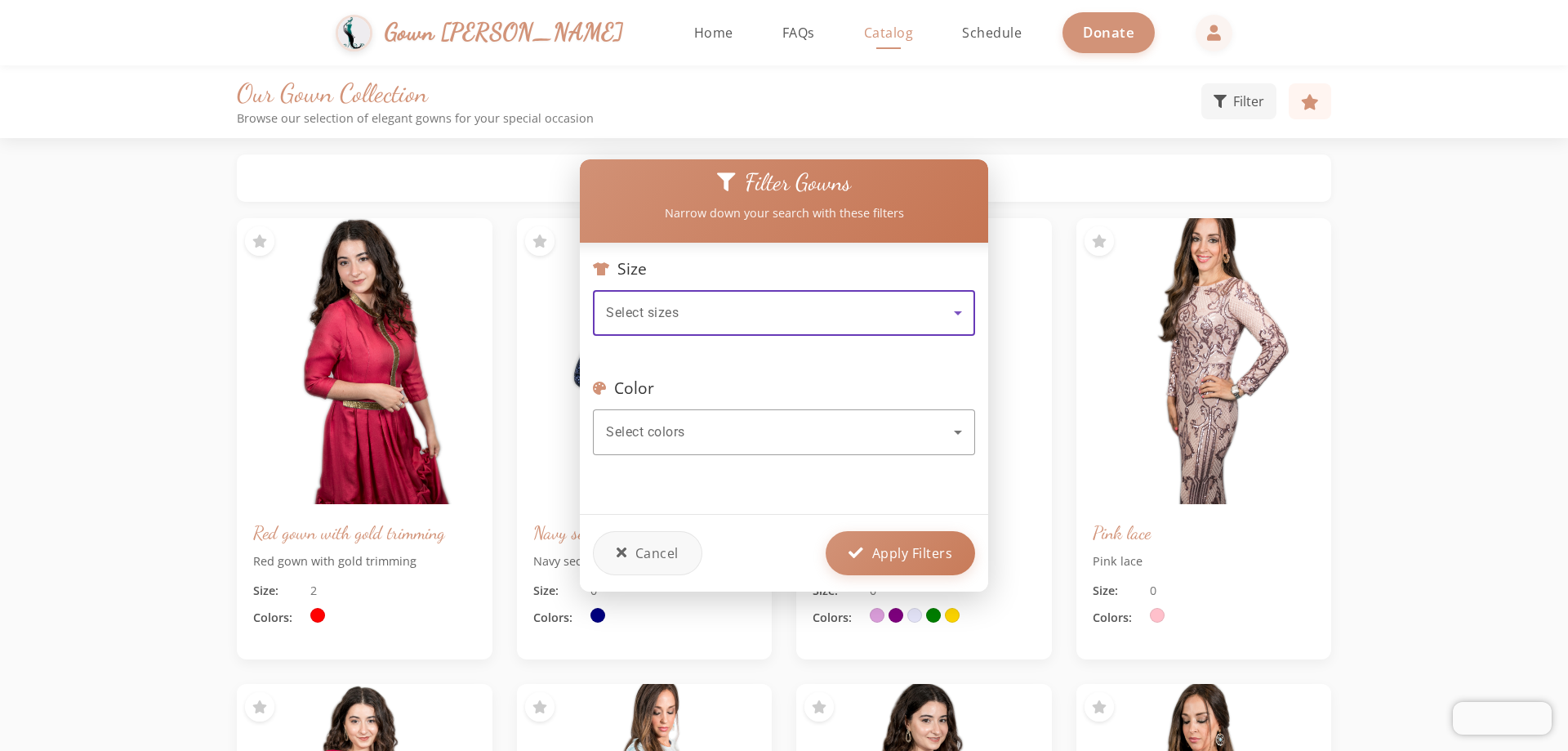
click at [763, 311] on icon at bounding box center [958, 313] width 20 height 20
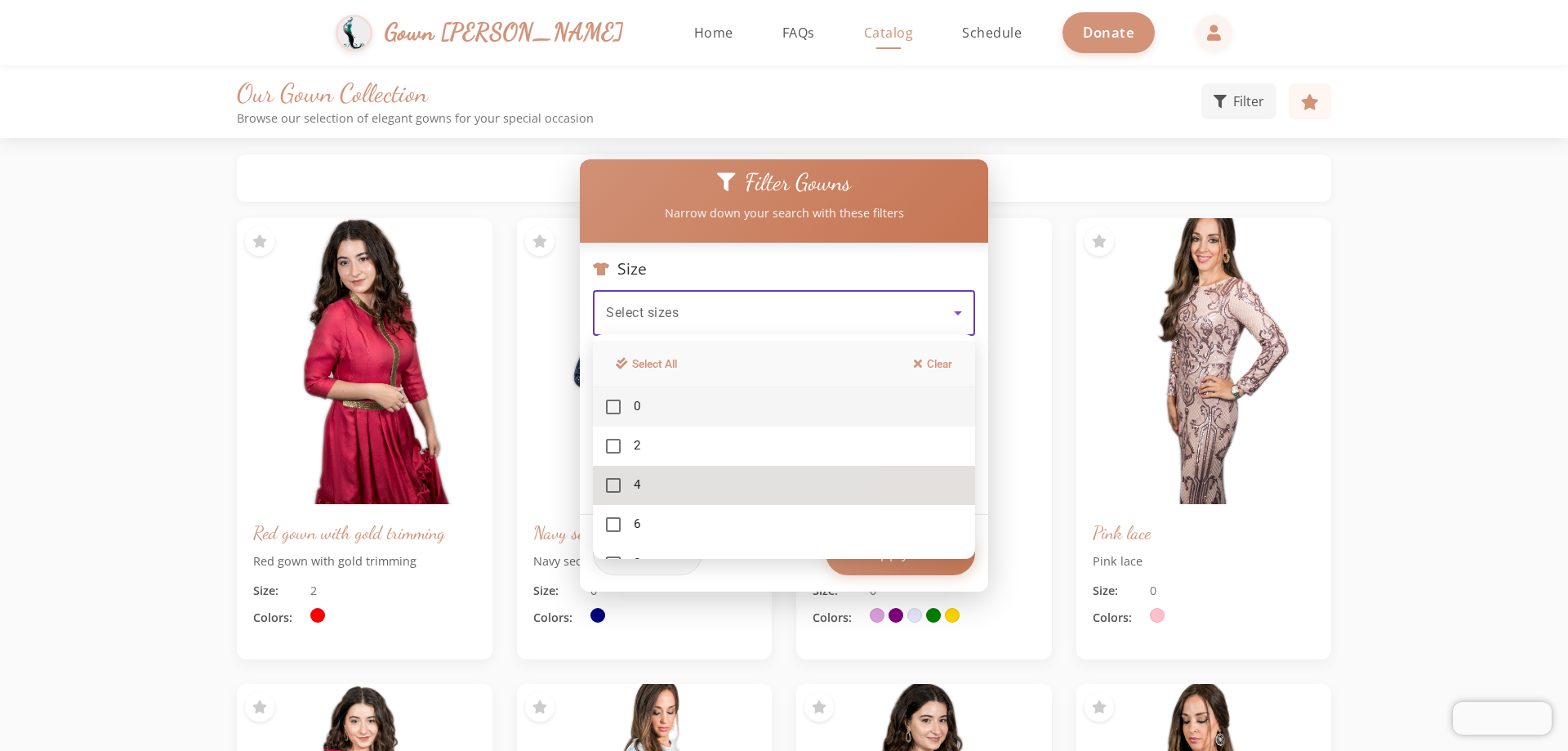
click at [615, 485] on mat-pseudo-checkbox at bounding box center [613, 485] width 15 height 15
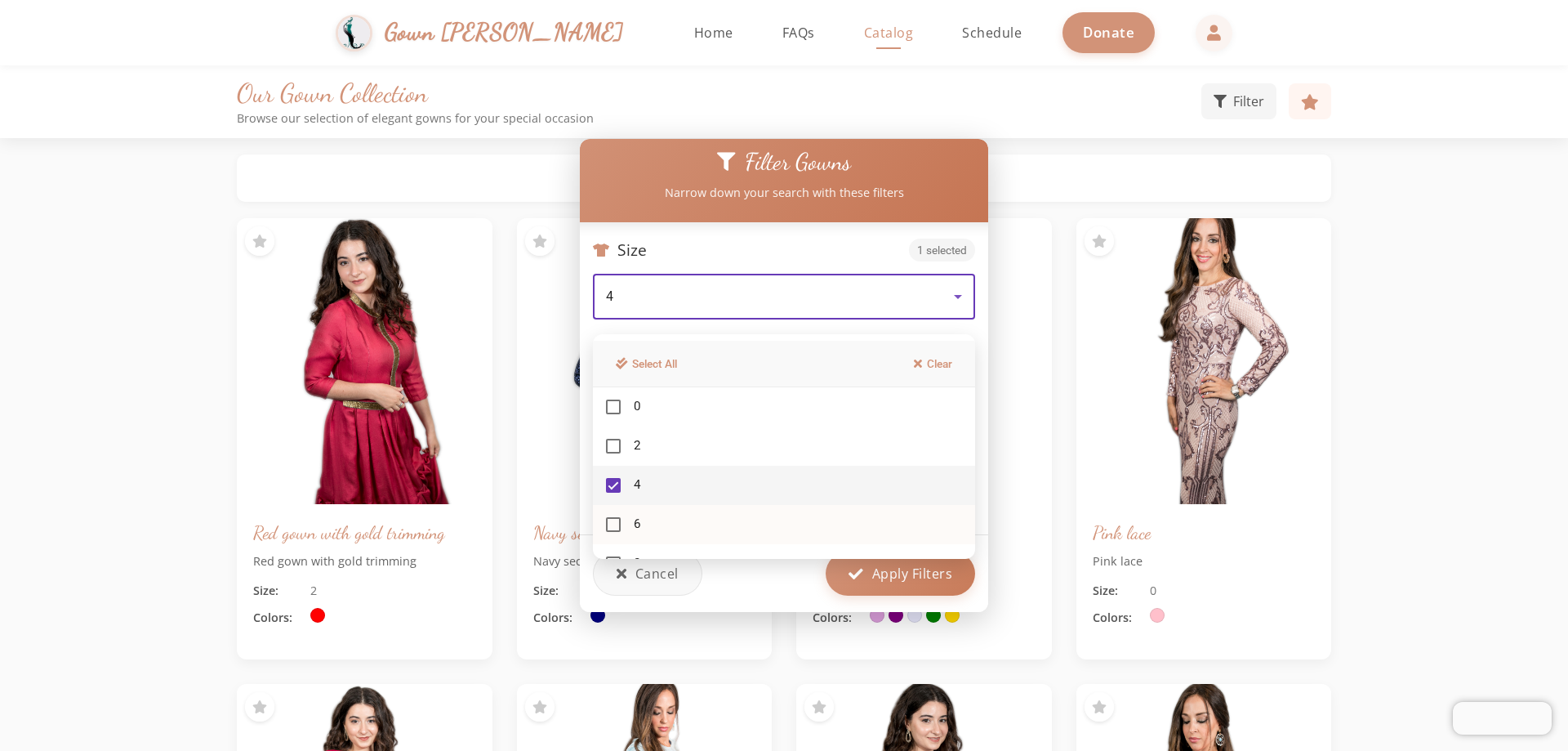
click at [621, 526] on mat-option "6" at bounding box center [784, 524] width 382 height 39
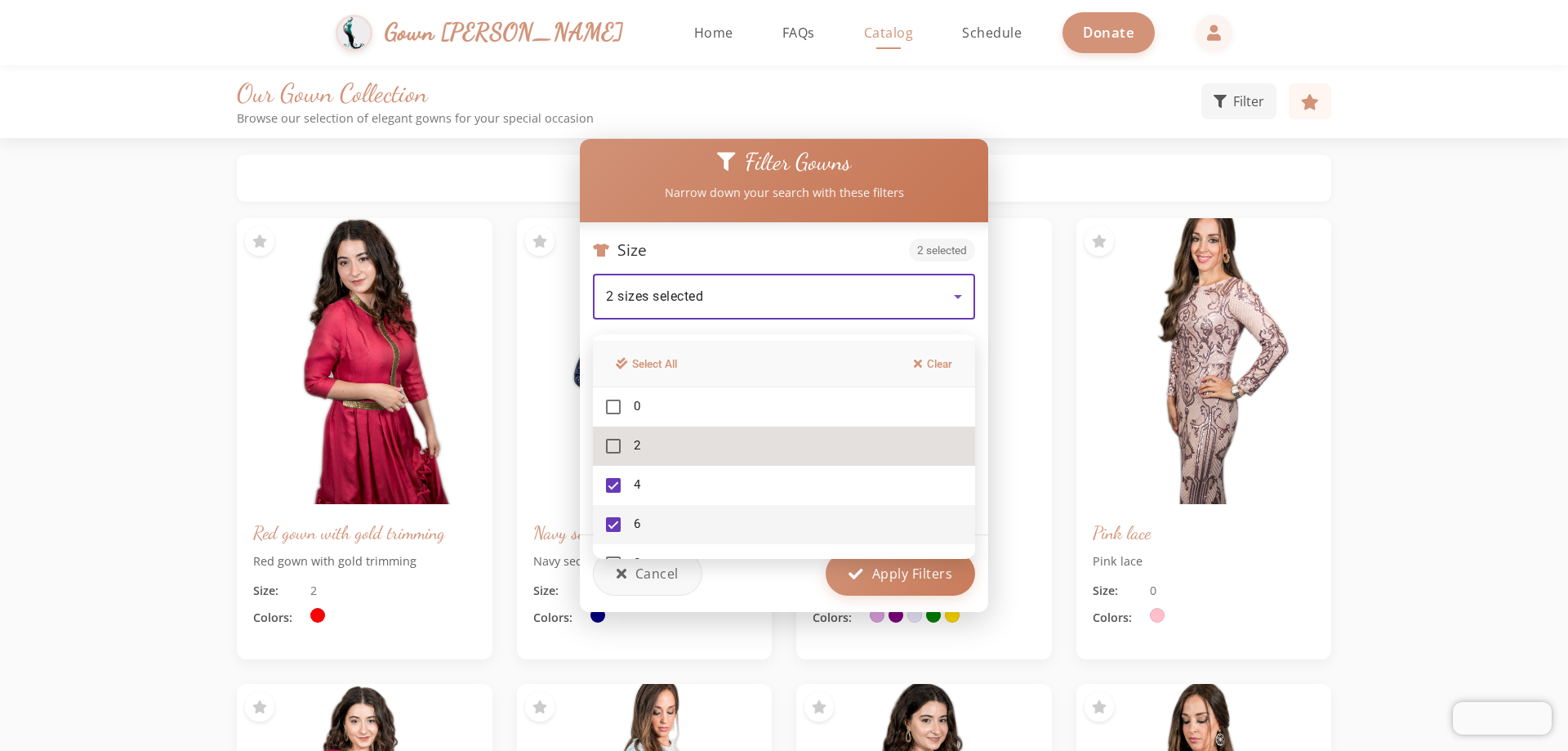
drag, startPoint x: 775, startPoint y: 446, endPoint x: 785, endPoint y: 443, distance: 10.4
click at [763, 445] on mat-option "2" at bounding box center [784, 446] width 382 height 39
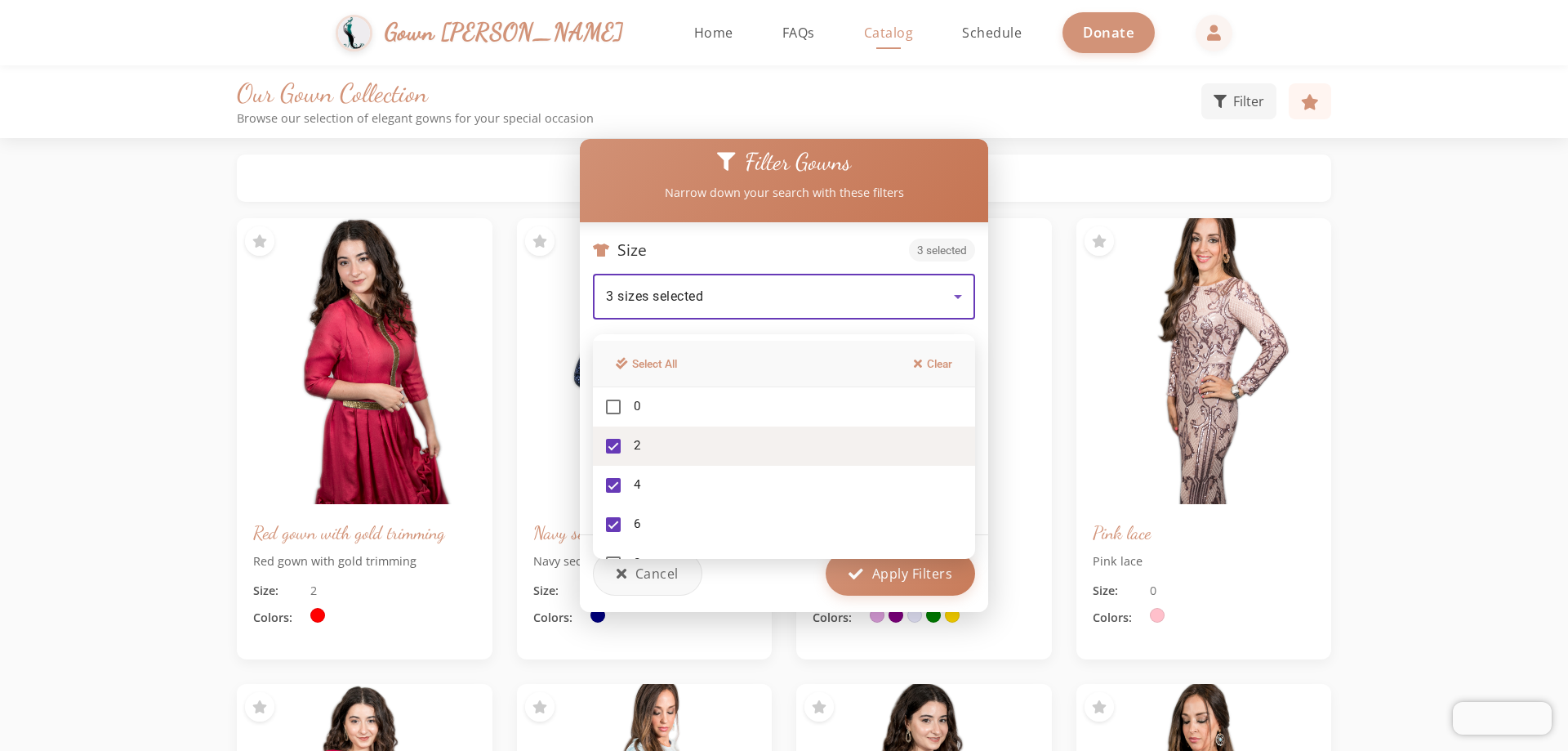
click at [609, 444] on mat-pseudo-checkbox at bounding box center [613, 446] width 15 height 15
click at [763, 290] on div at bounding box center [784, 376] width 1568 height 751
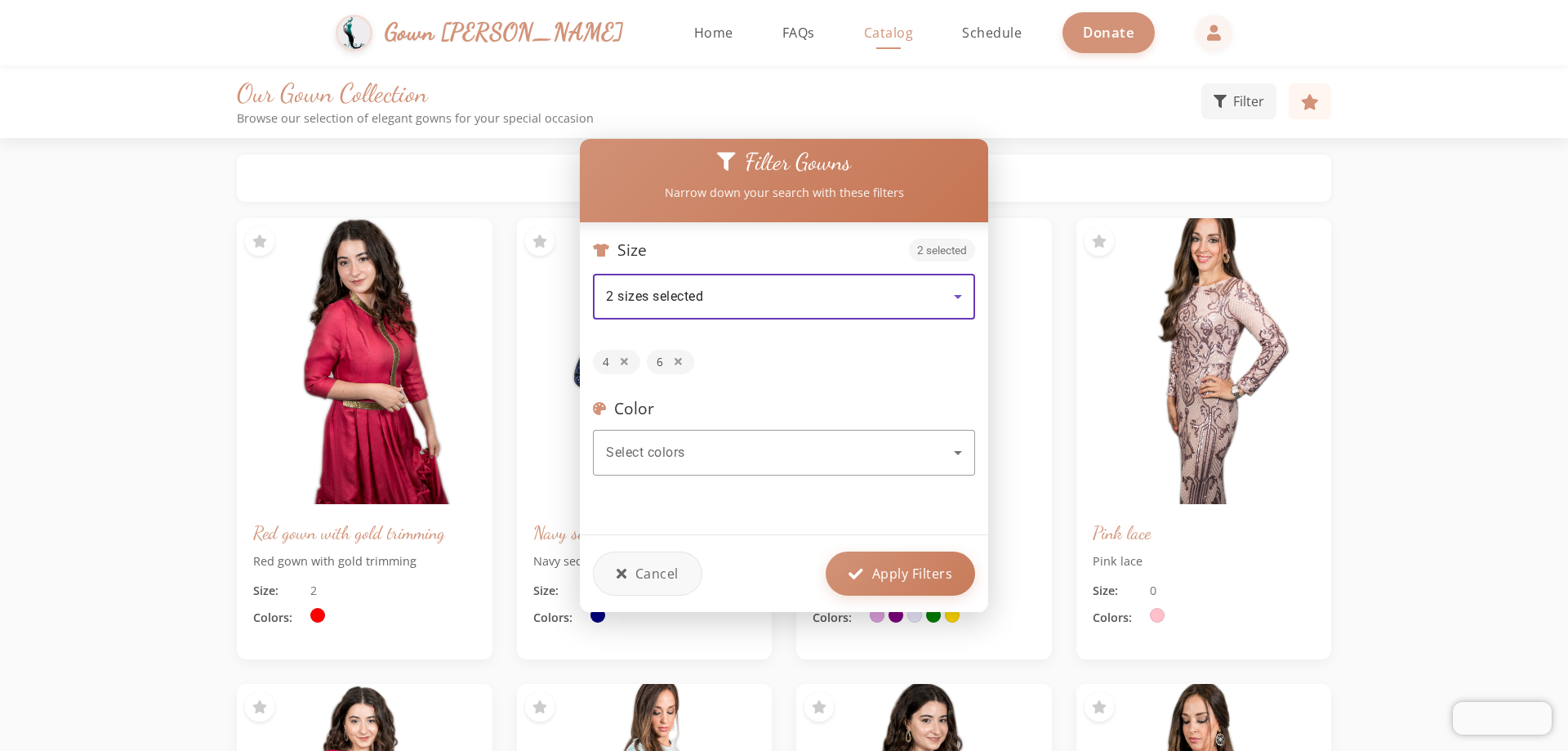
click at [763, 286] on icon at bounding box center [958, 296] width 20 height 20
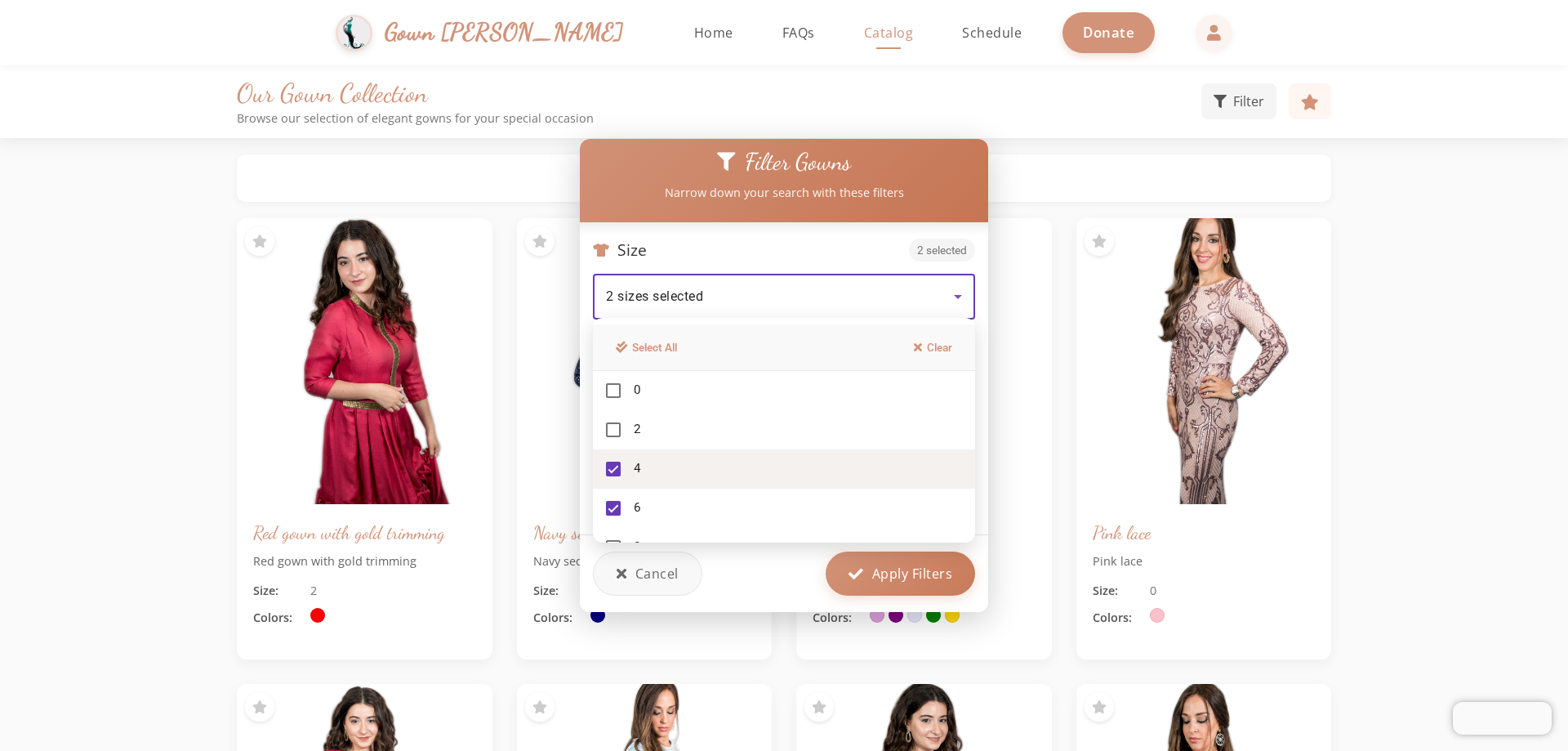
click at [613, 473] on mat-pseudo-checkbox at bounding box center [613, 469] width 15 height 15
click at [613, 504] on mat-pseudo-checkbox at bounding box center [613, 508] width 15 height 15
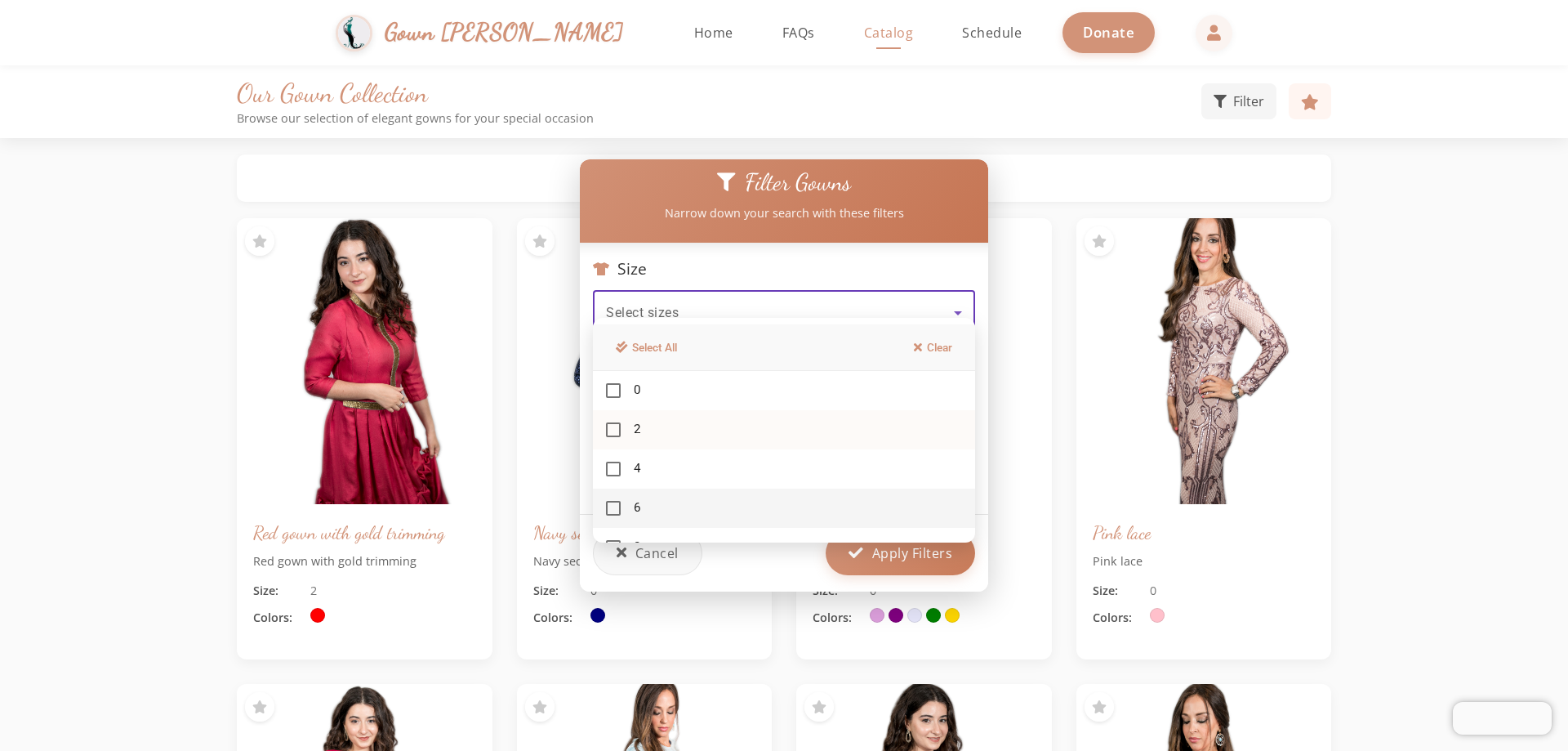
drag, startPoint x: 735, startPoint y: 459, endPoint x: 744, endPoint y: 438, distance: 22.8
click at [737, 418] on div "Select All Clear 0 2 4 6 8 10 12 14 16 18 20 22 24 26" at bounding box center [784, 429] width 382 height 225
click at [763, 434] on mat-option "2" at bounding box center [784, 429] width 382 height 39
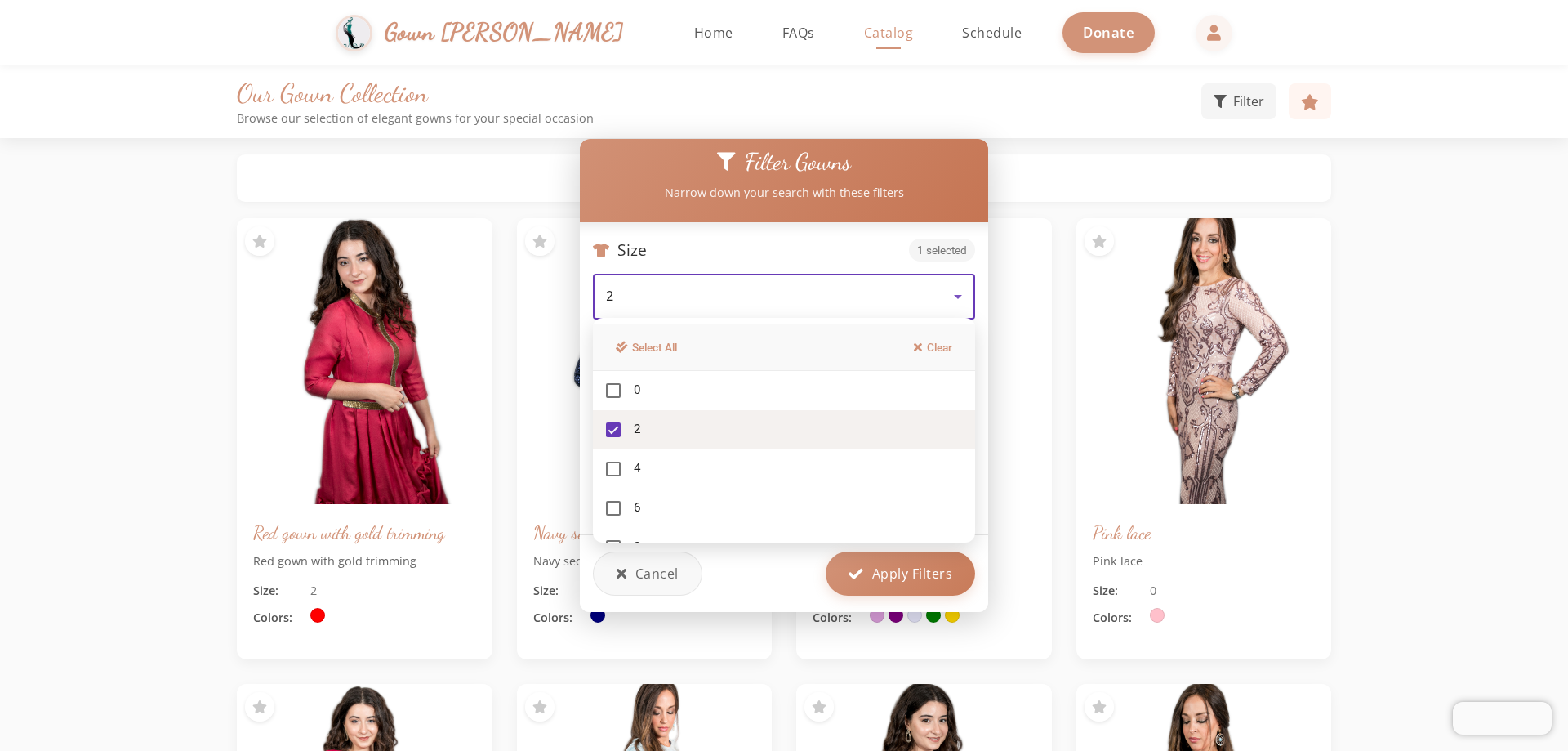
click at [615, 428] on mat-pseudo-checkbox at bounding box center [613, 429] width 15 height 15
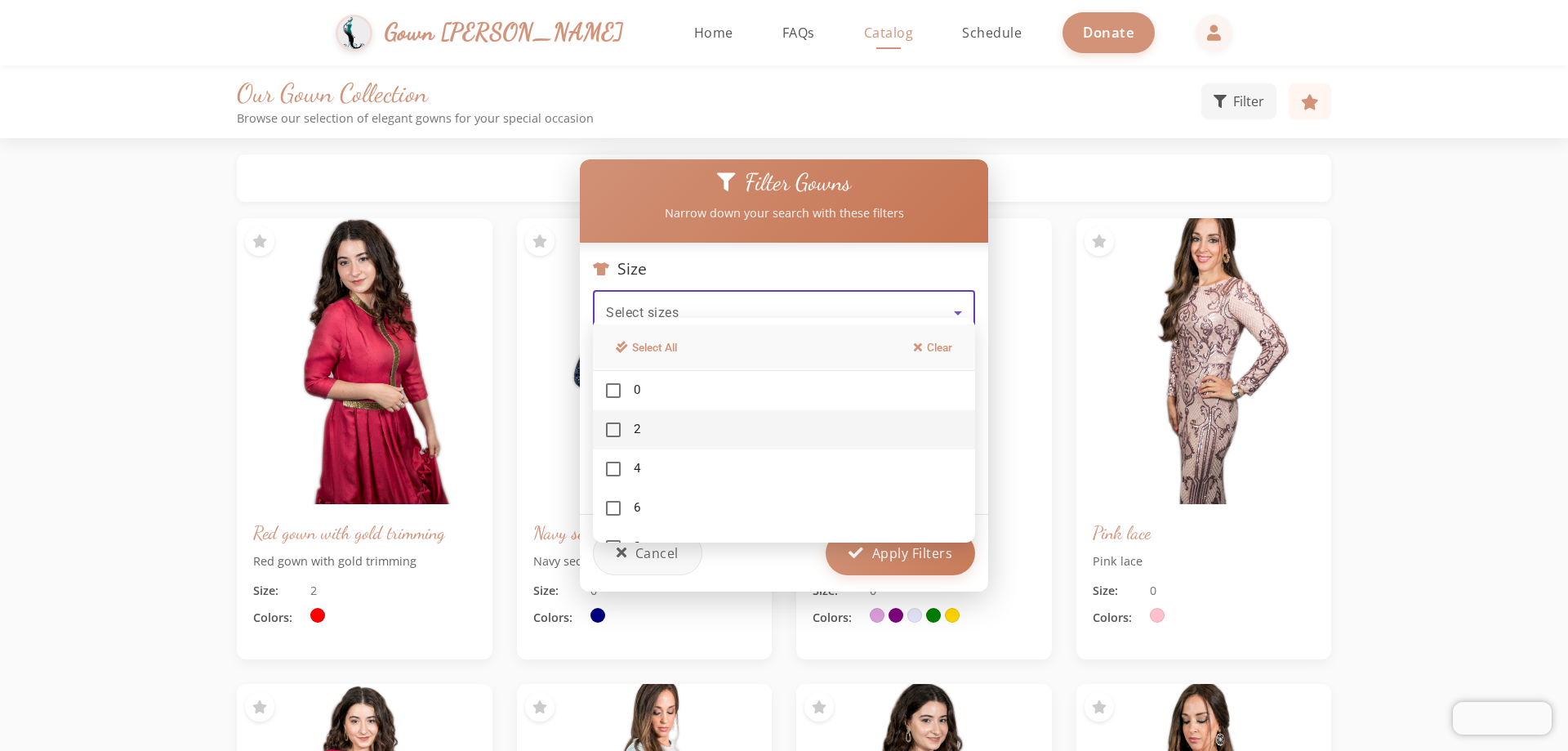
click at [763, 304] on div at bounding box center [784, 376] width 1568 height 751
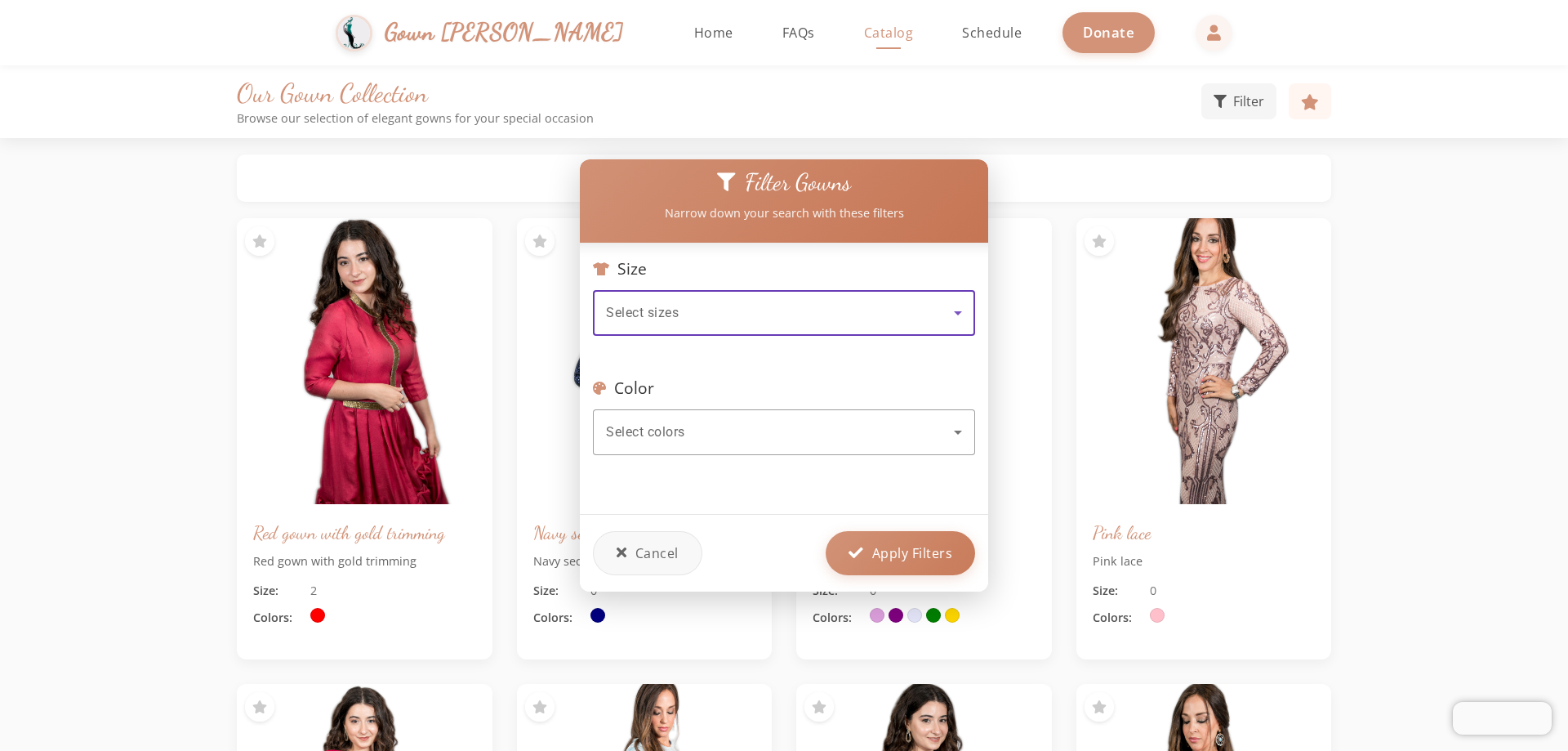
click at [763, 304] on icon at bounding box center [958, 313] width 20 height 20
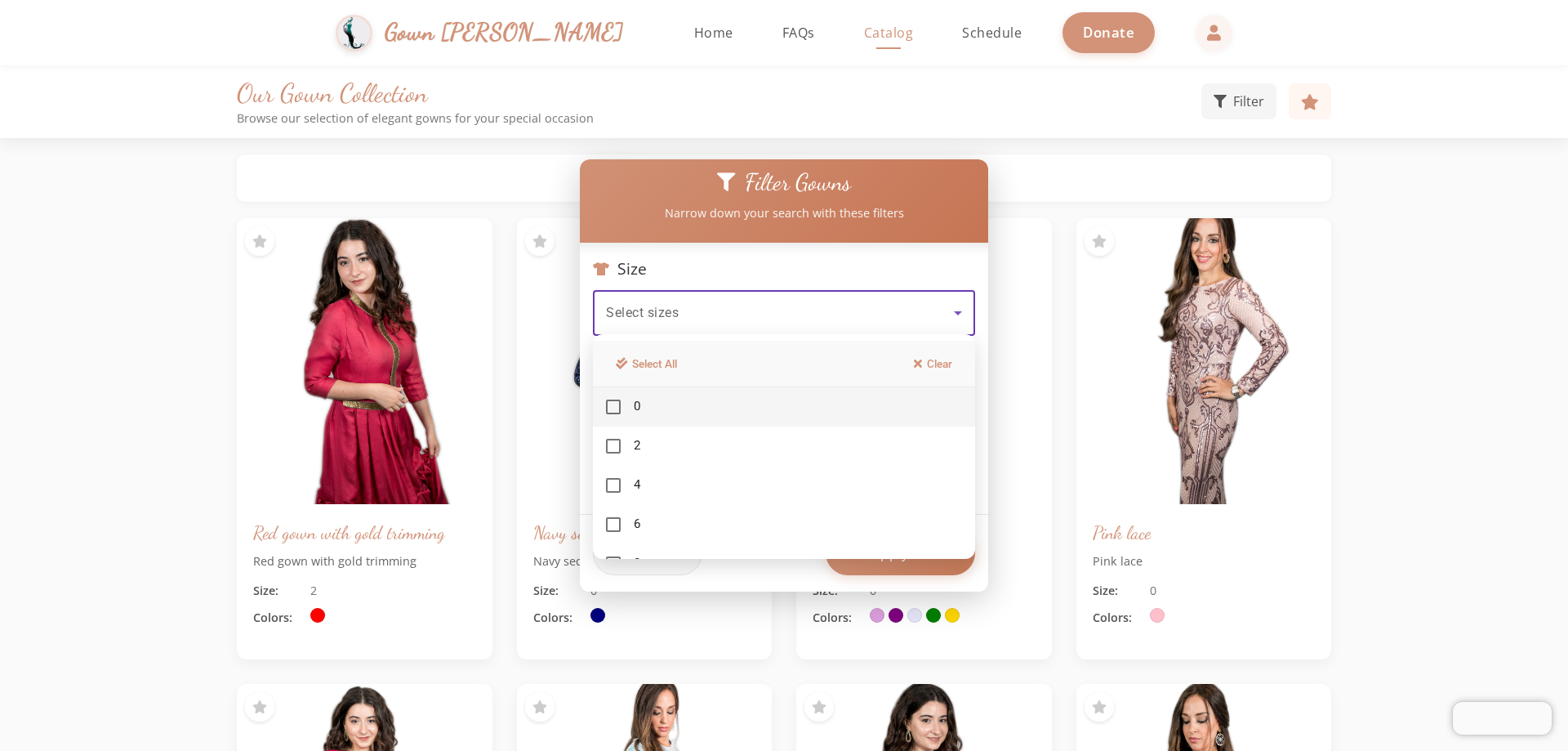
click at [762, 306] on div at bounding box center [784, 376] width 1568 height 751
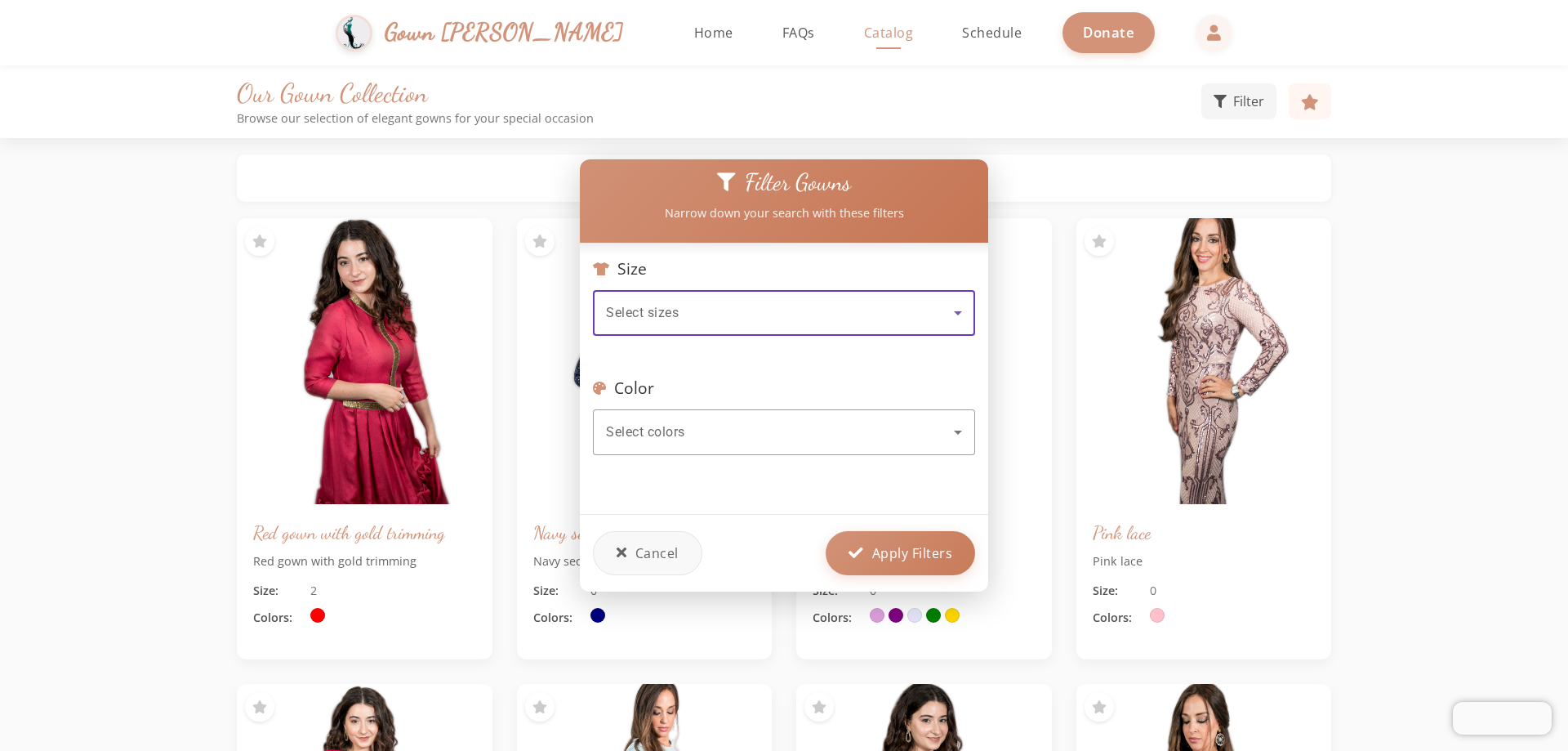
click at [762, 306] on div "Select sizes" at bounding box center [780, 313] width 348 height 20
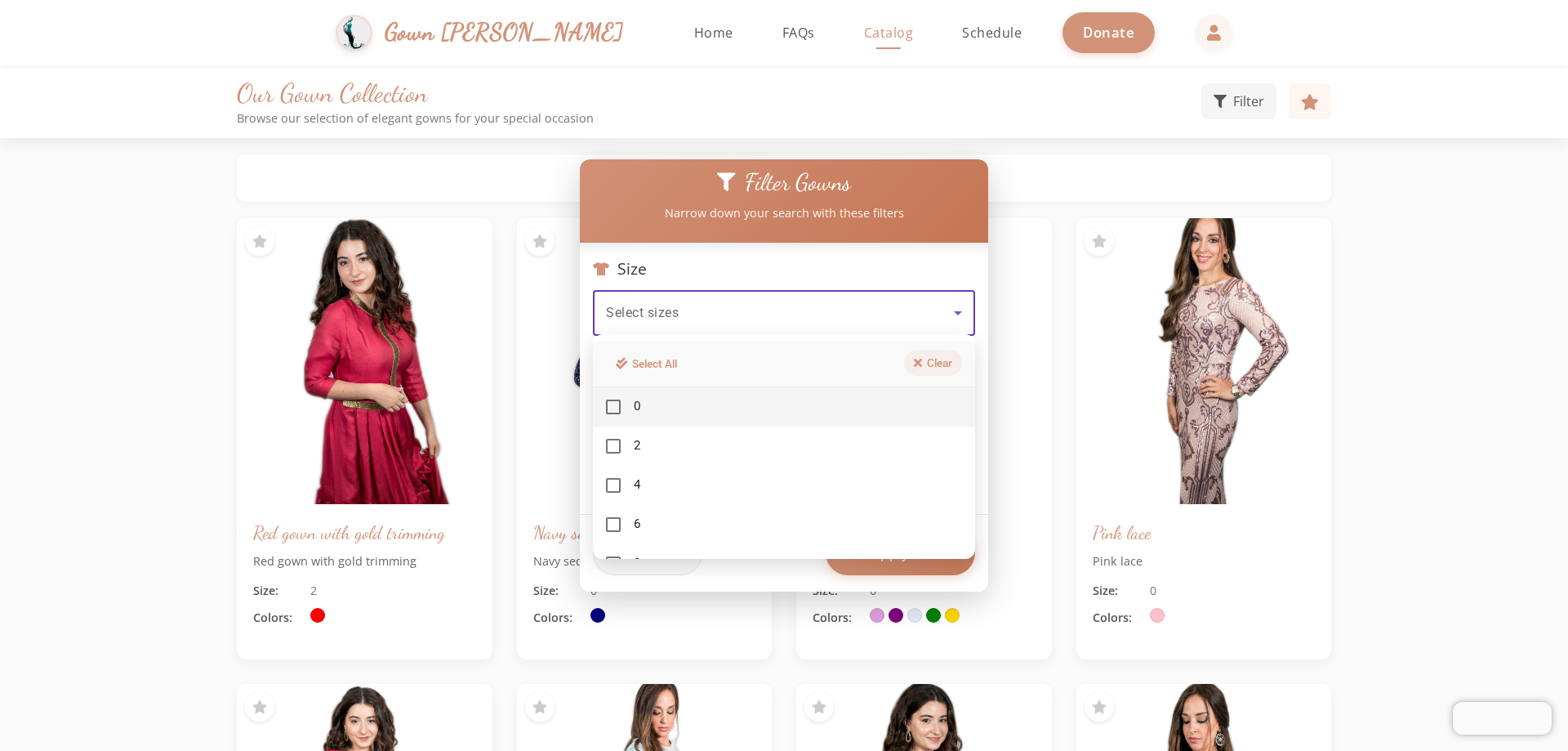
click at [763, 363] on icon at bounding box center [918, 362] width 8 height 11
drag, startPoint x: 1088, startPoint y: 310, endPoint x: 1079, endPoint y: 325, distance: 17.5
click at [763, 317] on div at bounding box center [784, 376] width 1568 height 751
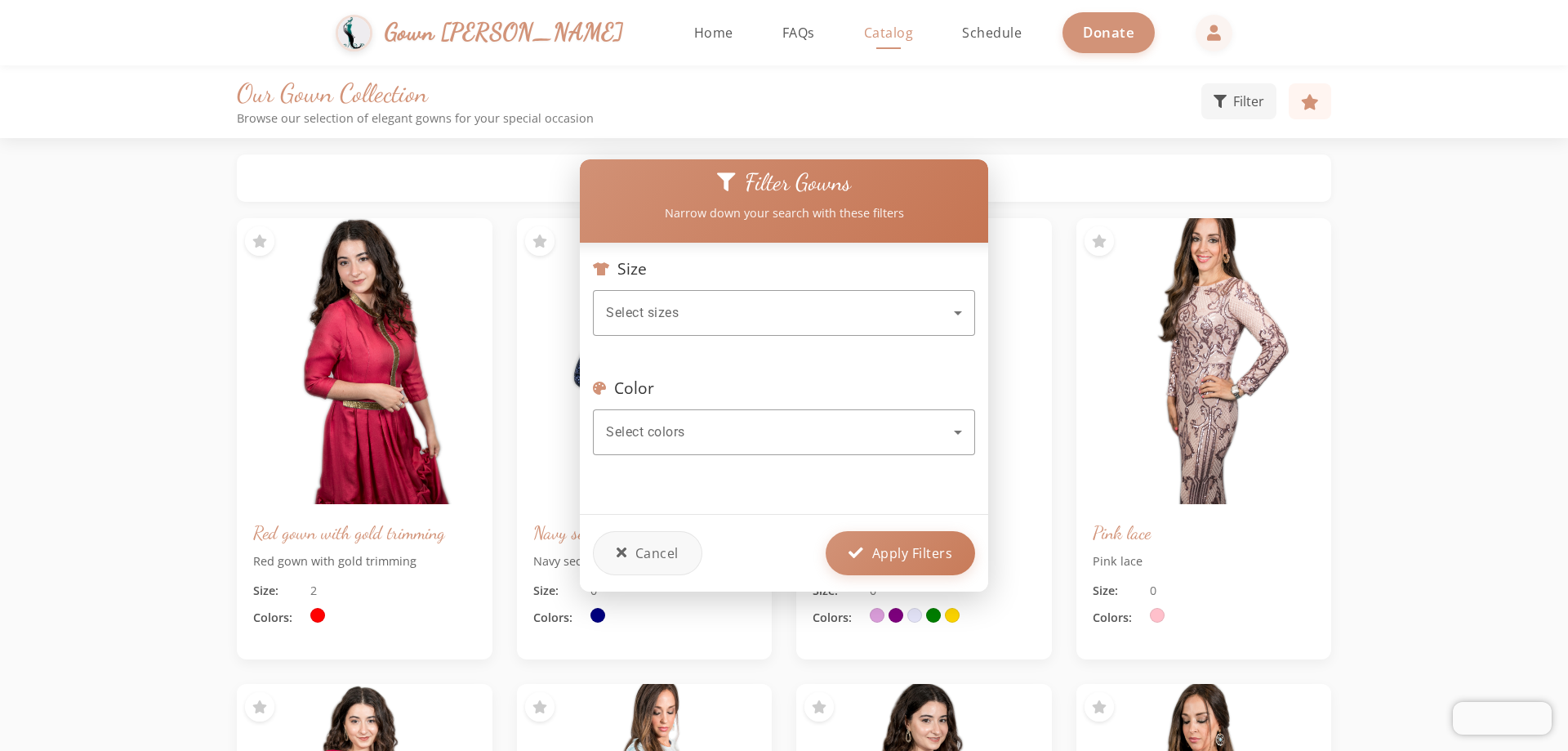
click at [763, 353] on div at bounding box center [784, 376] width 1568 height 751
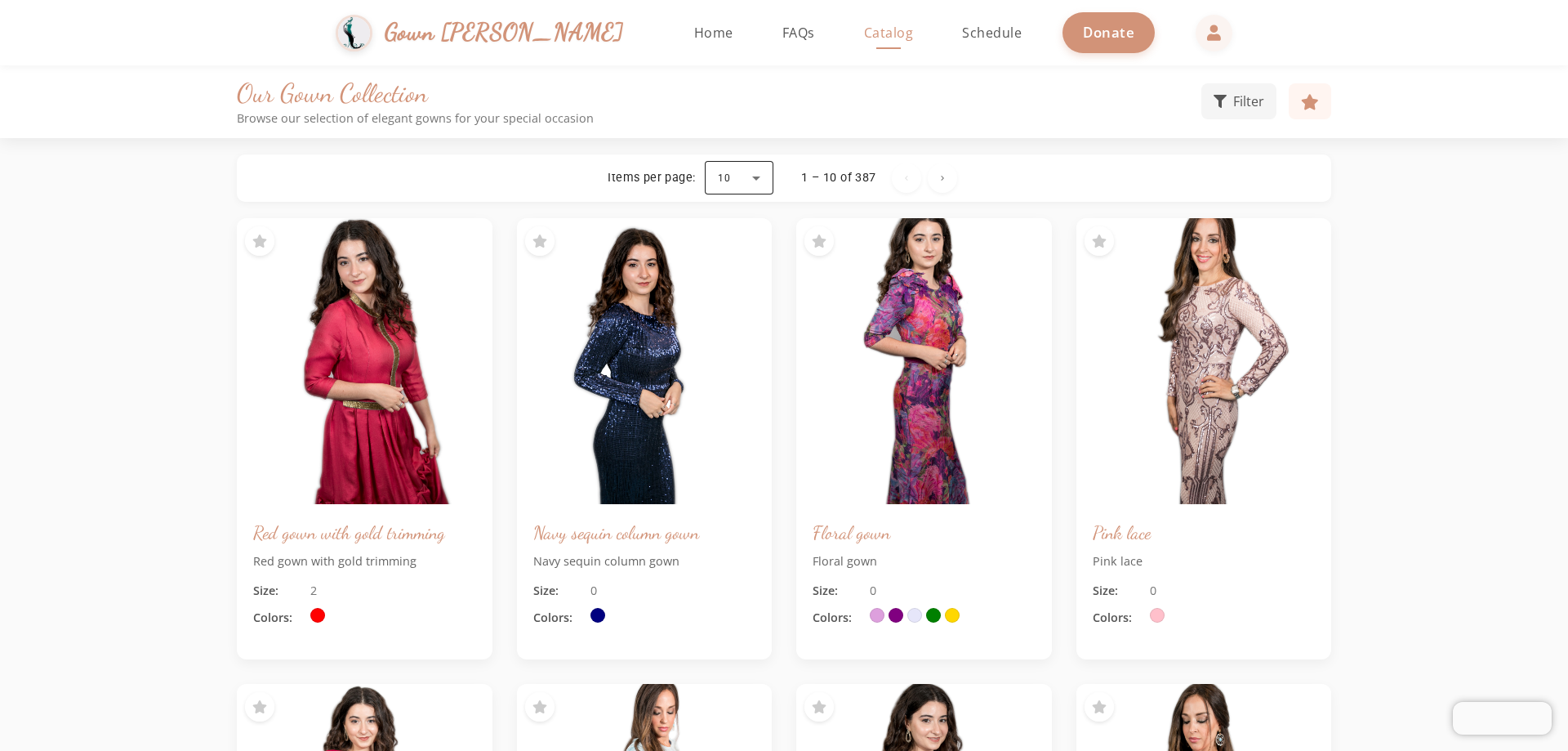
click at [757, 177] on div at bounding box center [739, 178] width 69 height 39
click at [730, 335] on span "50" at bounding box center [726, 338] width 16 height 20
click at [758, 179] on div at bounding box center [739, 178] width 69 height 39
click at [731, 376] on span "100" at bounding box center [730, 377] width 24 height 20
click at [763, 184] on span "Next page" at bounding box center [946, 178] width 39 height 39
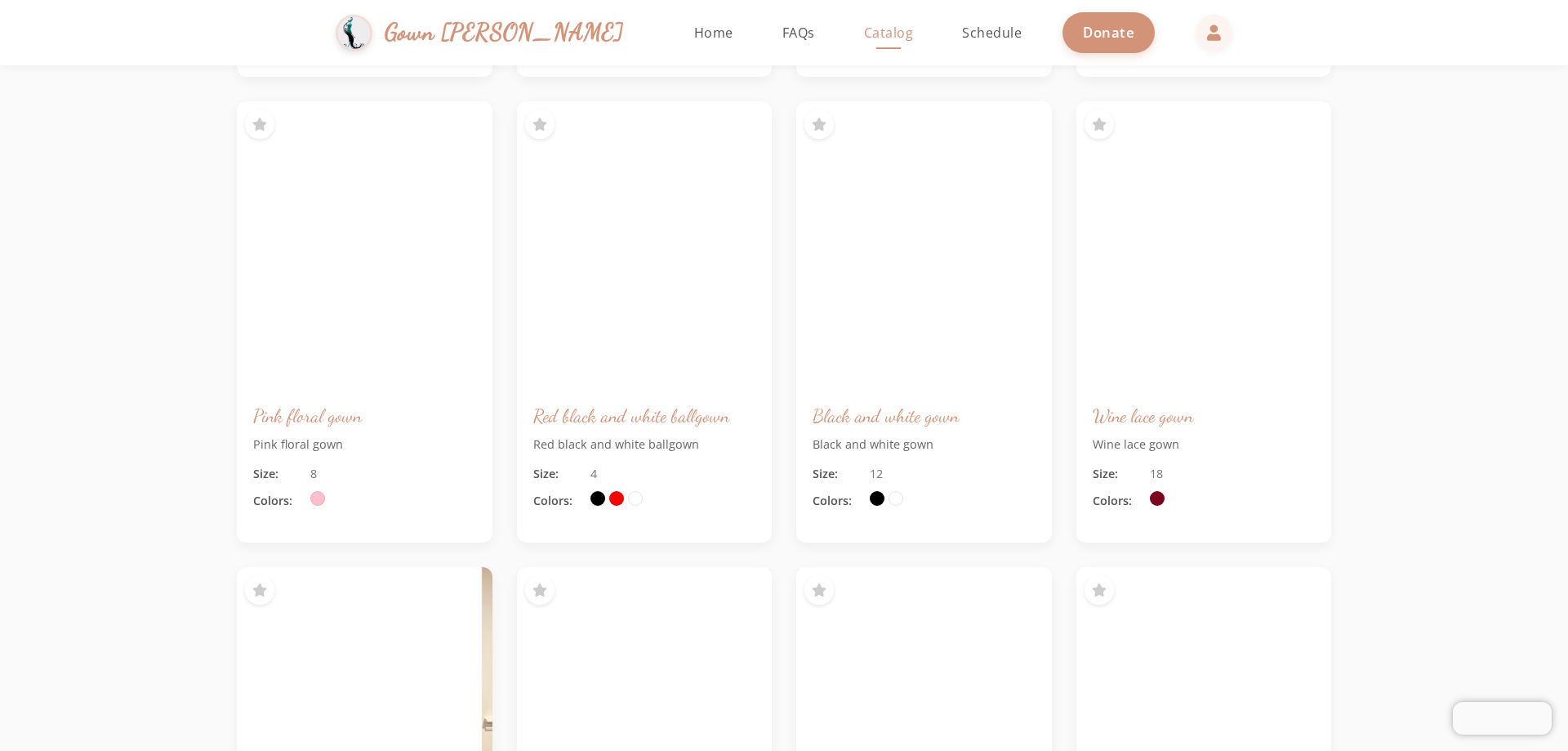
scroll to position [6943, 0]
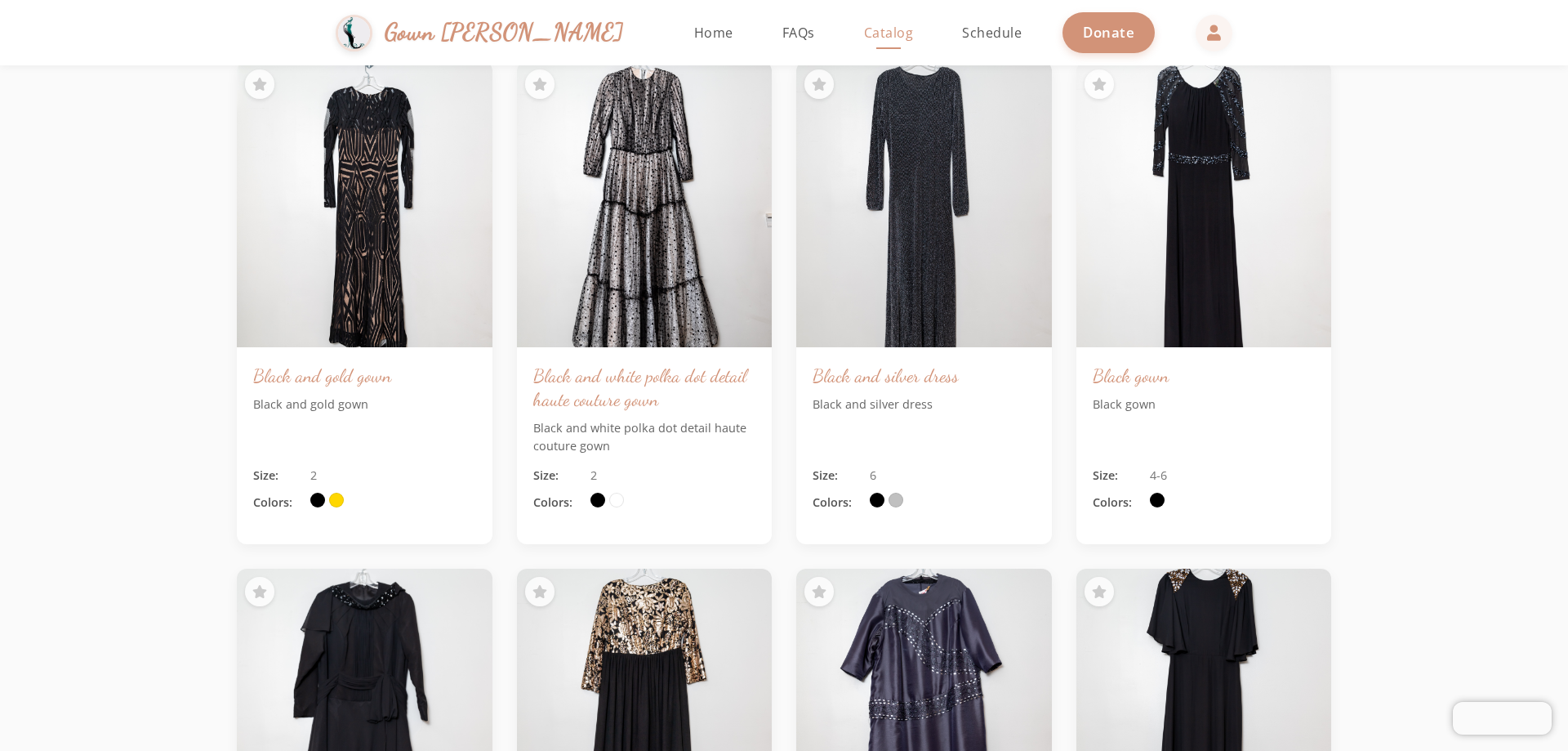
scroll to position [11751, 0]
